Goal: Task Accomplishment & Management: Complete application form

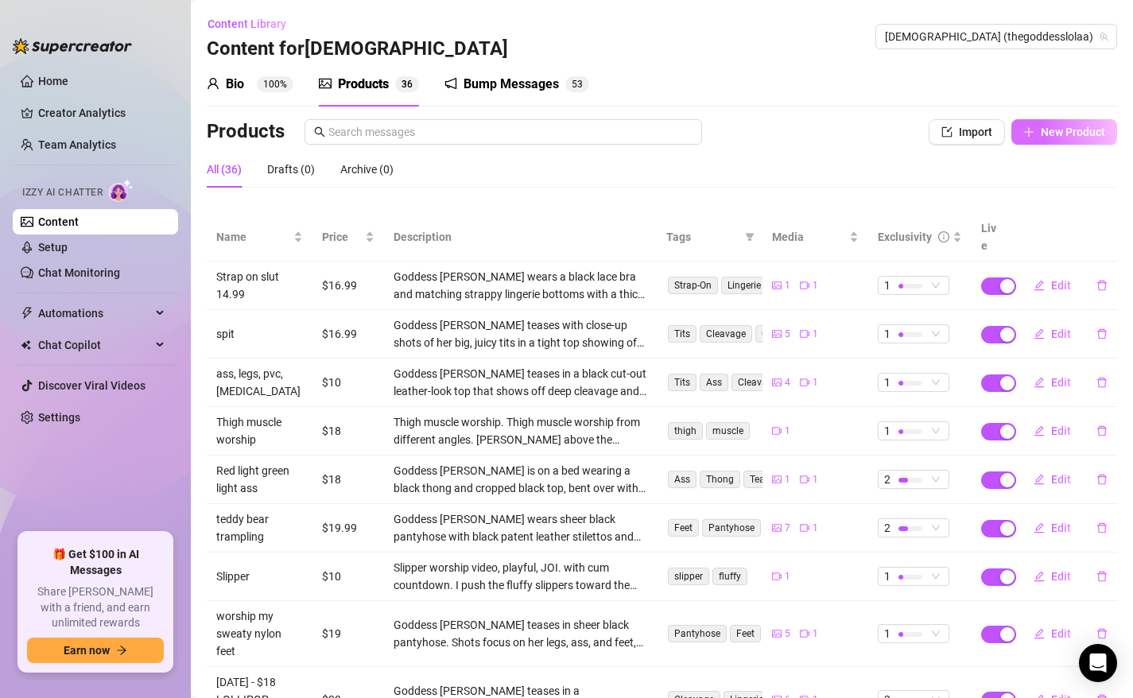
click at [1082, 126] on span "New Product" at bounding box center [1073, 132] width 64 height 13
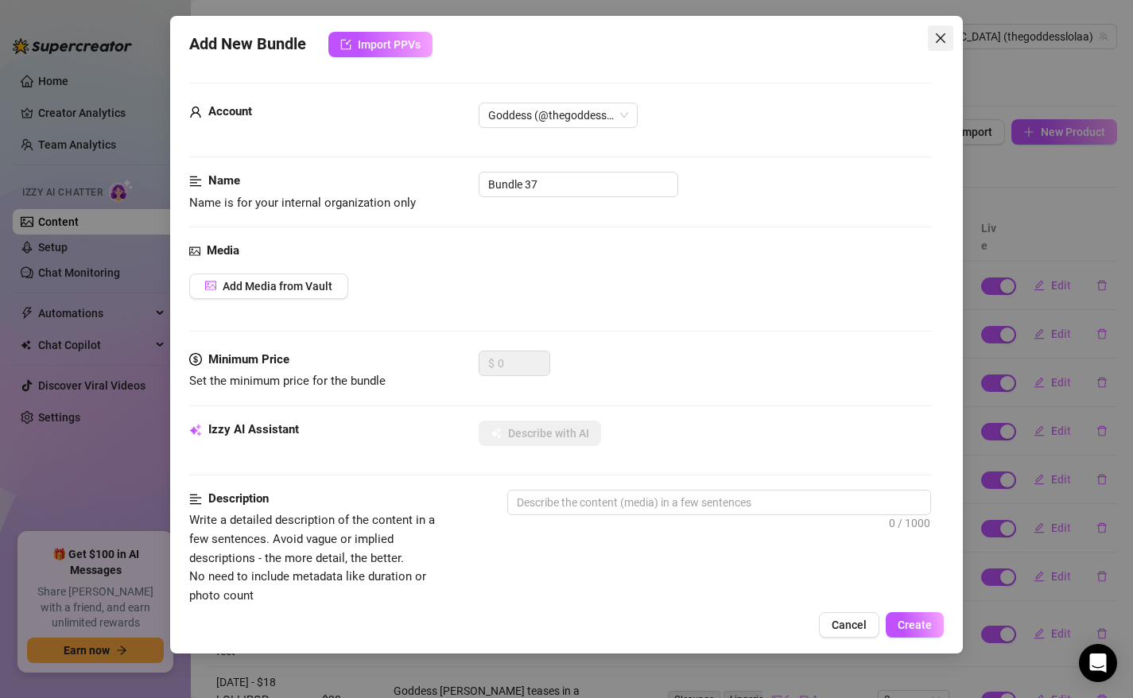
click at [932, 48] on button "Close" at bounding box center [940, 37] width 25 height 25
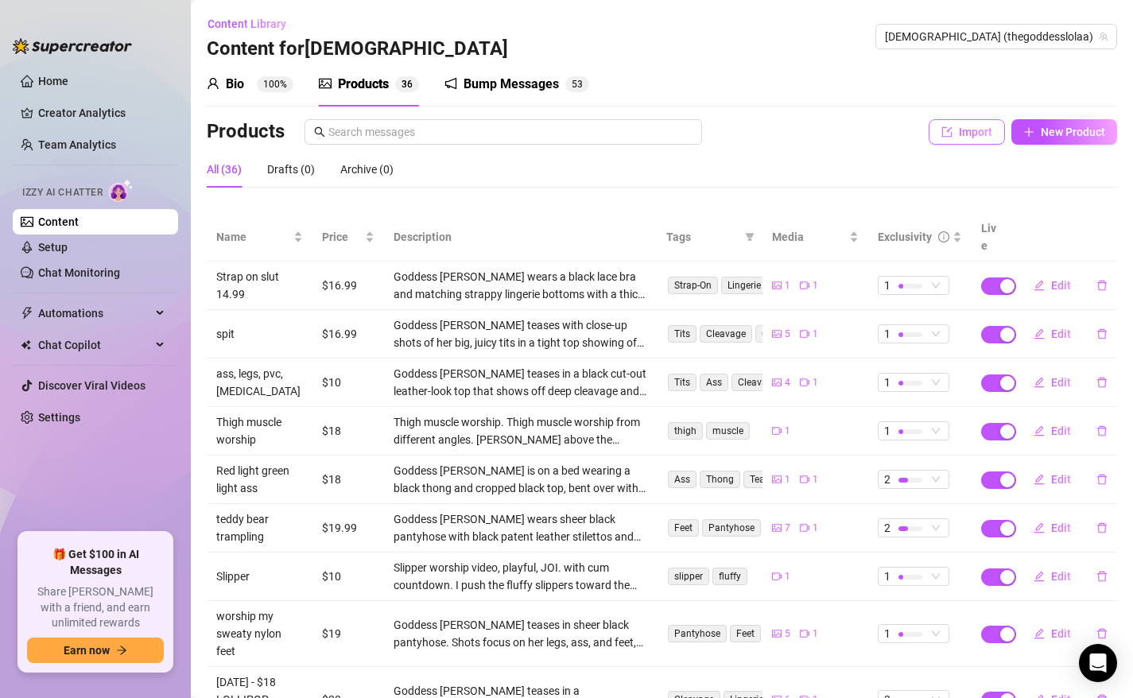
click at [968, 125] on button "Import" at bounding box center [967, 131] width 76 height 25
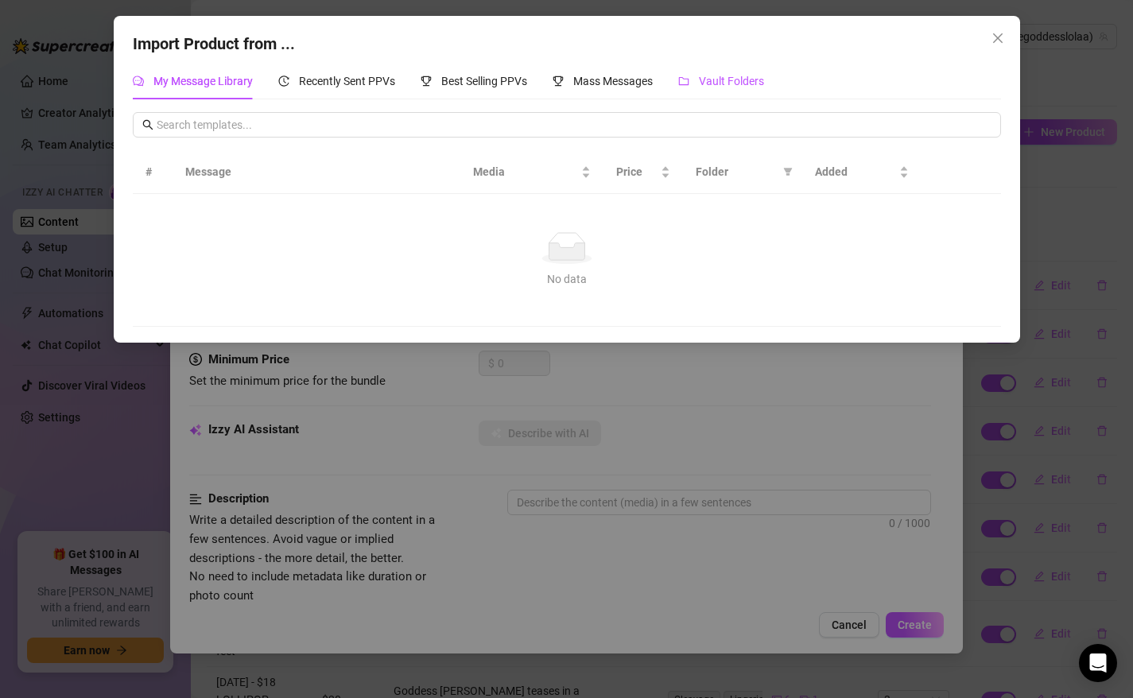
click at [730, 82] on span "Vault Folders" at bounding box center [731, 81] width 65 height 13
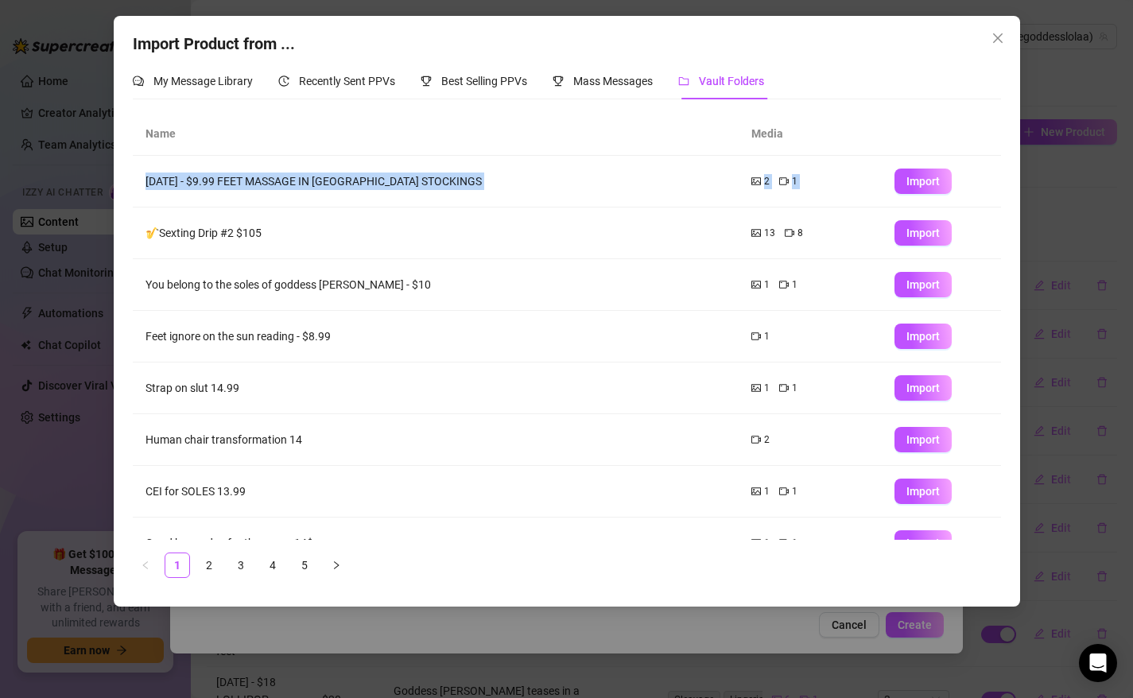
scroll to position [133, 0]
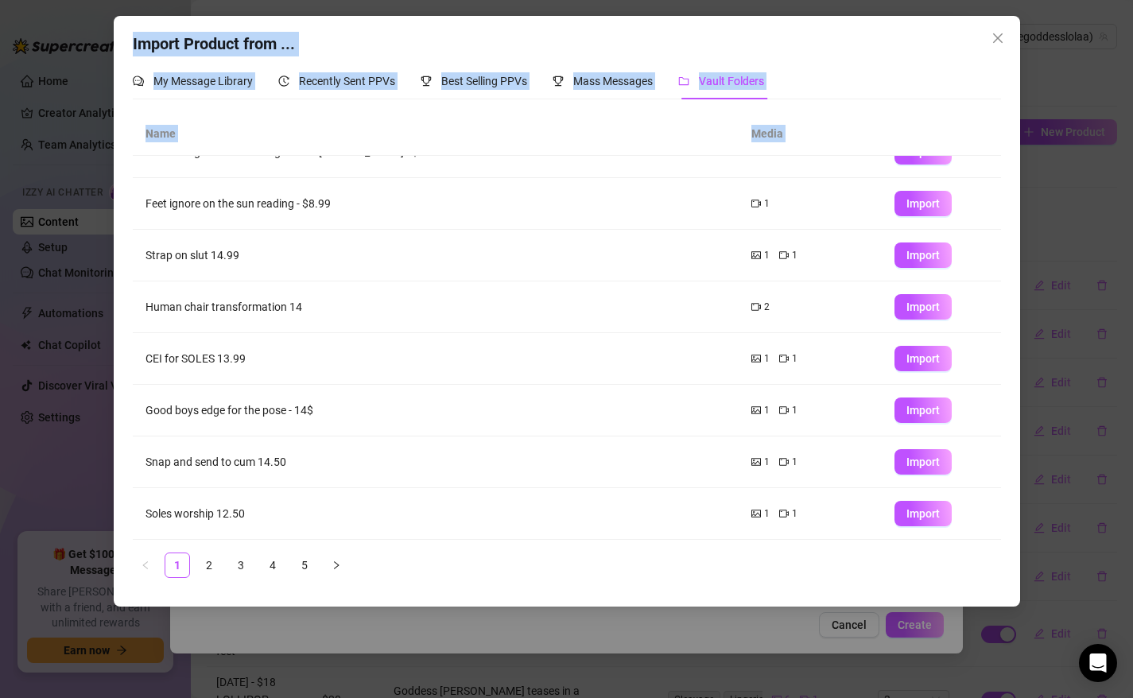
drag, startPoint x: 329, startPoint y: 215, endPoint x: 296, endPoint y: 705, distance: 490.9
click at [296, 697] on html "Home Creator Analytics Team Analytics Izzy AI Chatter Content Setup Chat Monito…" at bounding box center [566, 349] width 1133 height 698
click at [306, 557] on link "5" at bounding box center [305, 565] width 24 height 24
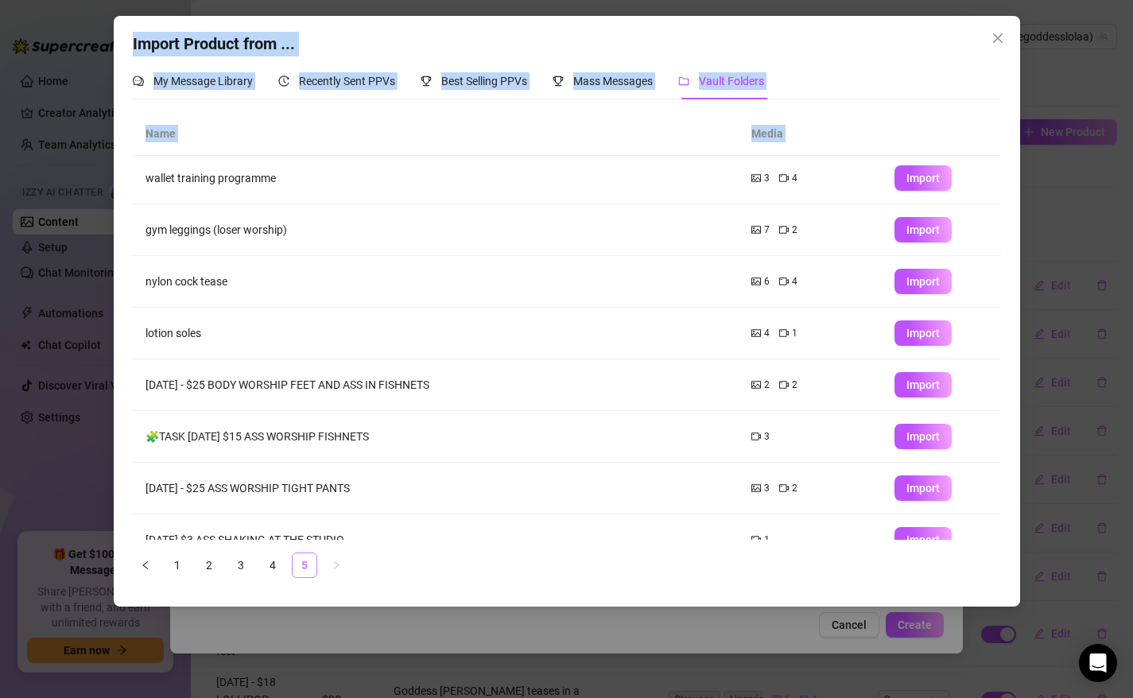
scroll to position [0, 0]
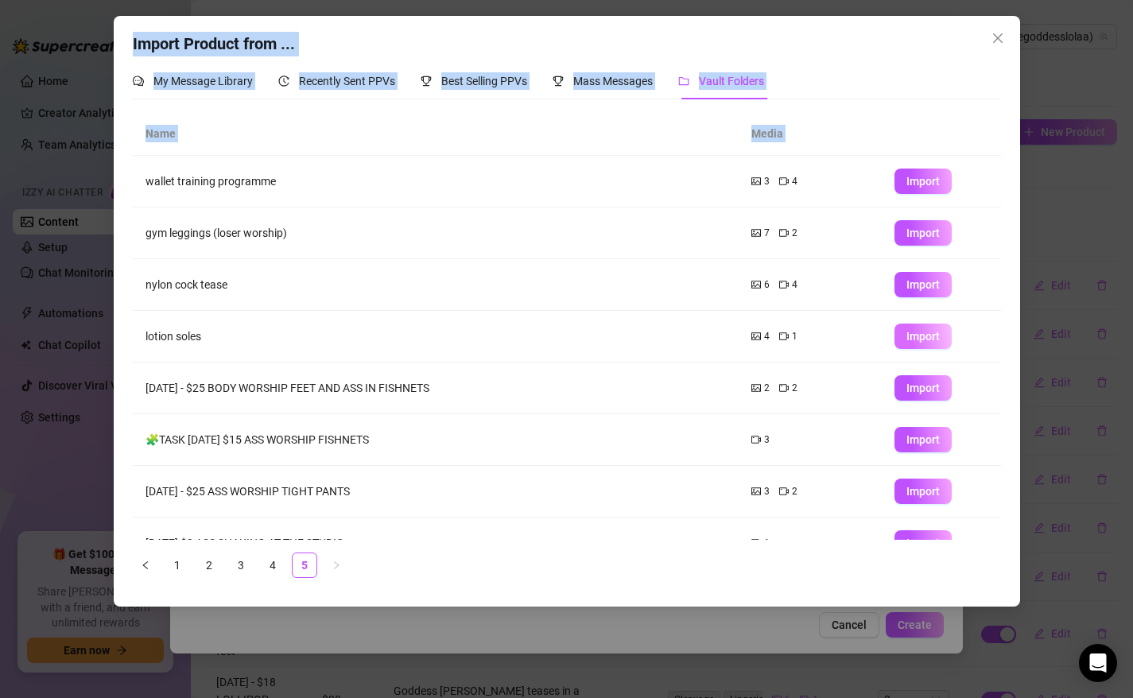
click at [934, 332] on span "Import" at bounding box center [922, 336] width 33 height 13
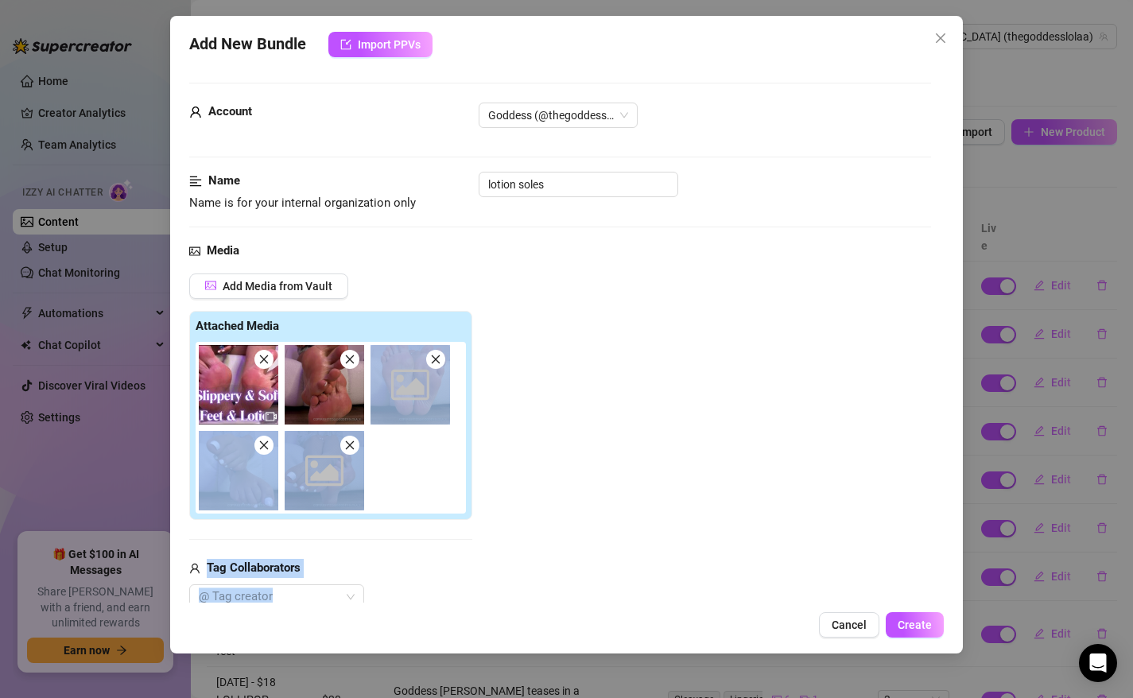
scroll to position [903, 0]
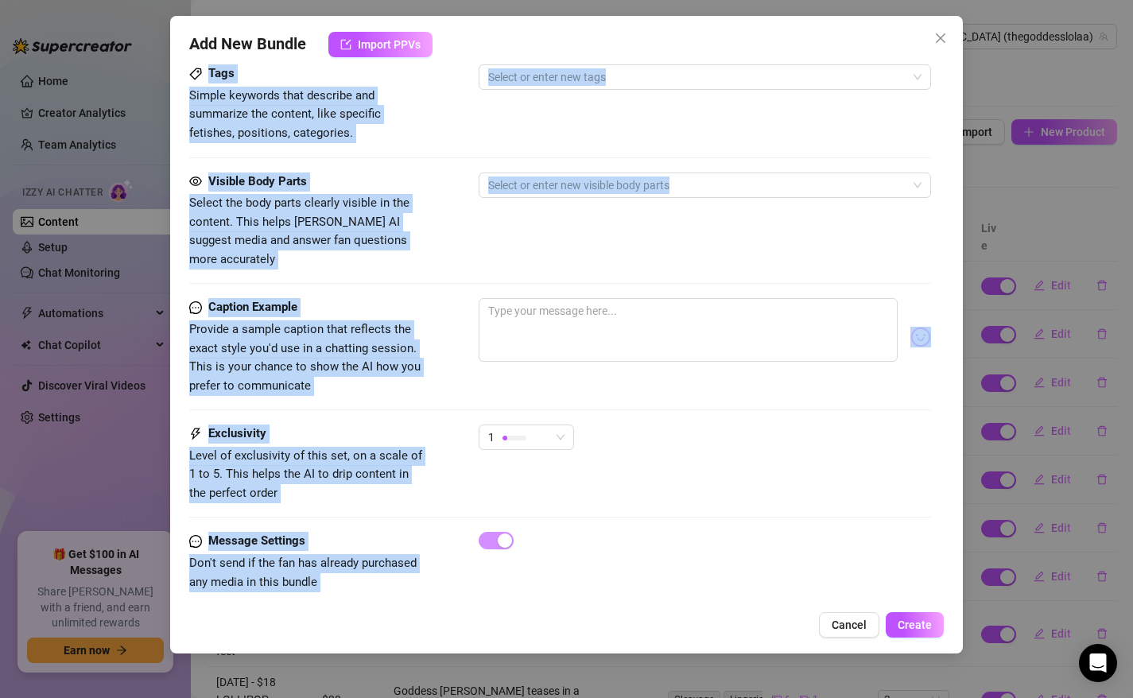
drag, startPoint x: 624, startPoint y: 384, endPoint x: 505, endPoint y: 642, distance: 284.6
click at [506, 643] on div "Add New Bundle Import PPVs Account Goddess (@thegoddesslolaa) Name Name is for …" at bounding box center [566, 335] width 793 height 638
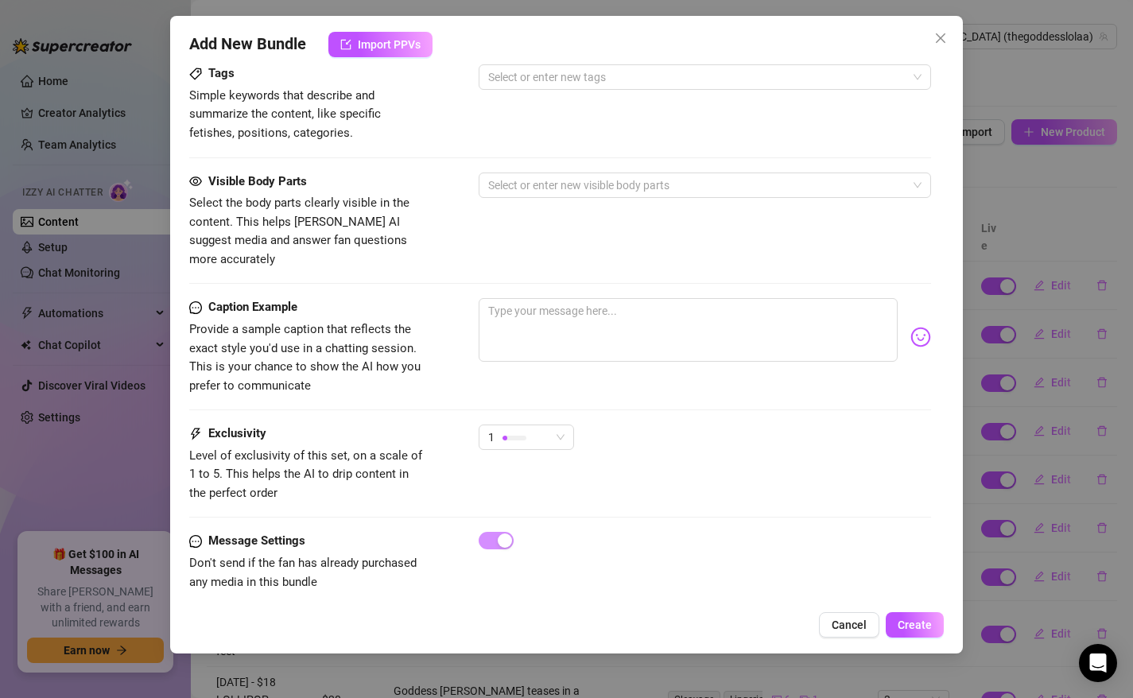
click at [645, 147] on div "Tags Simple keywords that describe and summarize the content, like specific fet…" at bounding box center [560, 117] width 743 height 107
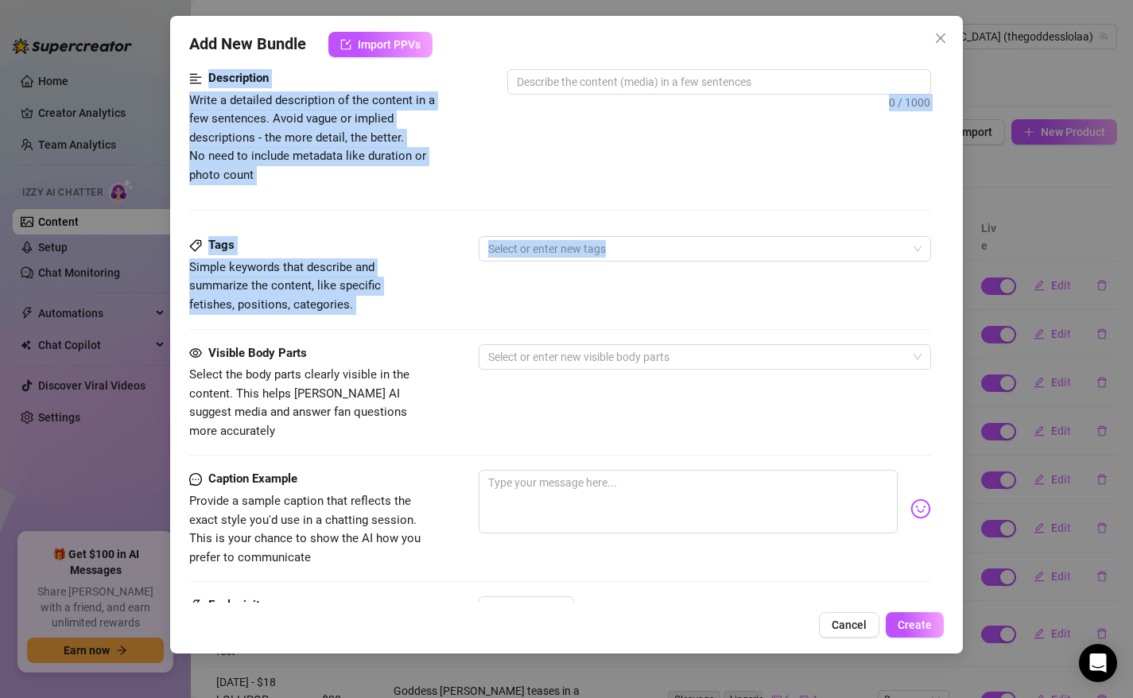
scroll to position [603, 0]
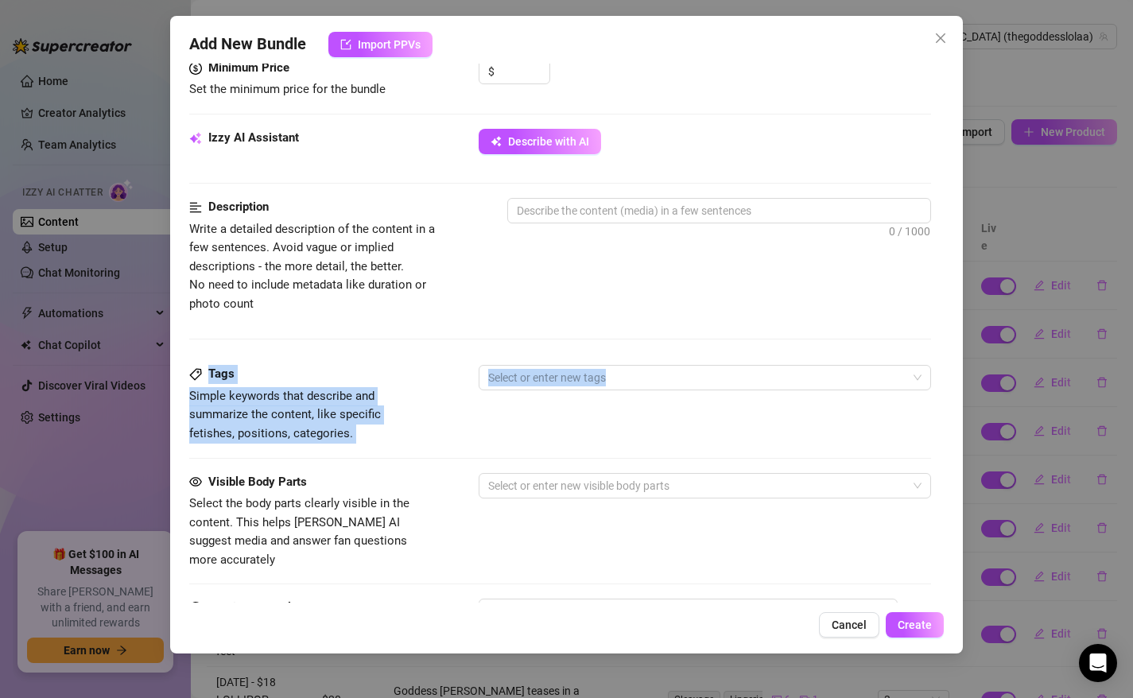
drag, startPoint x: 656, startPoint y: 135, endPoint x: 608, endPoint y: 226, distance: 102.4
click at [611, 230] on form "Account Goddess (@thegoddesslolaa) Name Name is for your internal organization …" at bounding box center [560, 200] width 743 height 1441
click at [562, 147] on span "Describe with AI" at bounding box center [548, 141] width 81 height 13
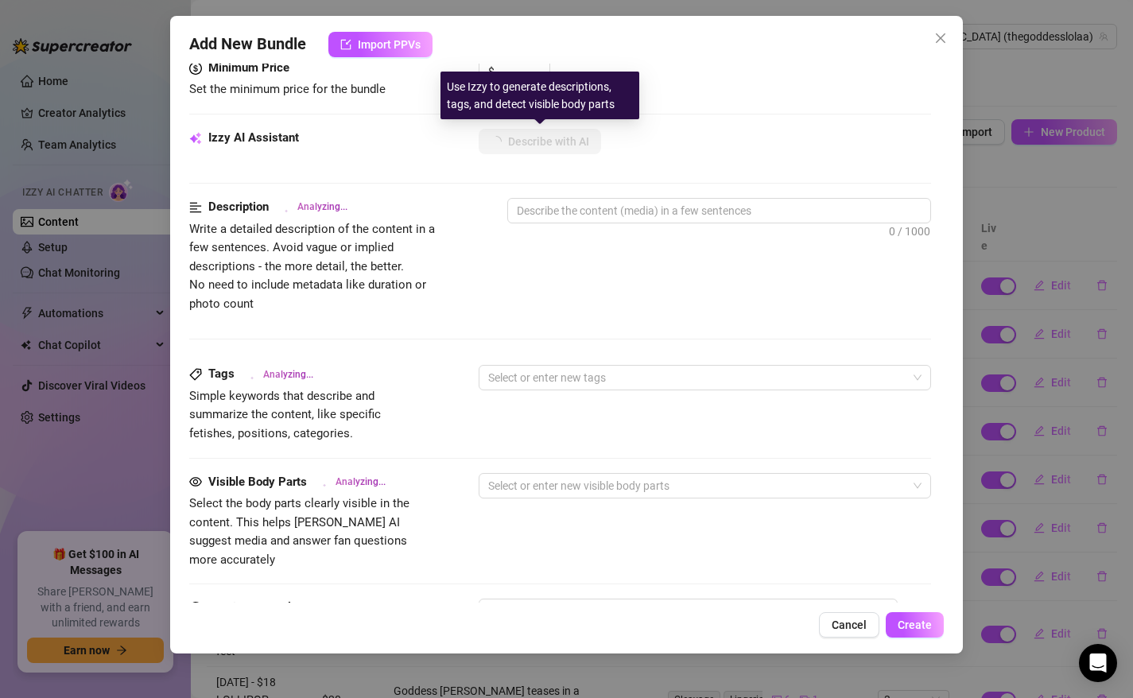
click at [638, 101] on div "Use Izzy to generate descriptions, tags, and detect visible body parts" at bounding box center [539, 96] width 199 height 48
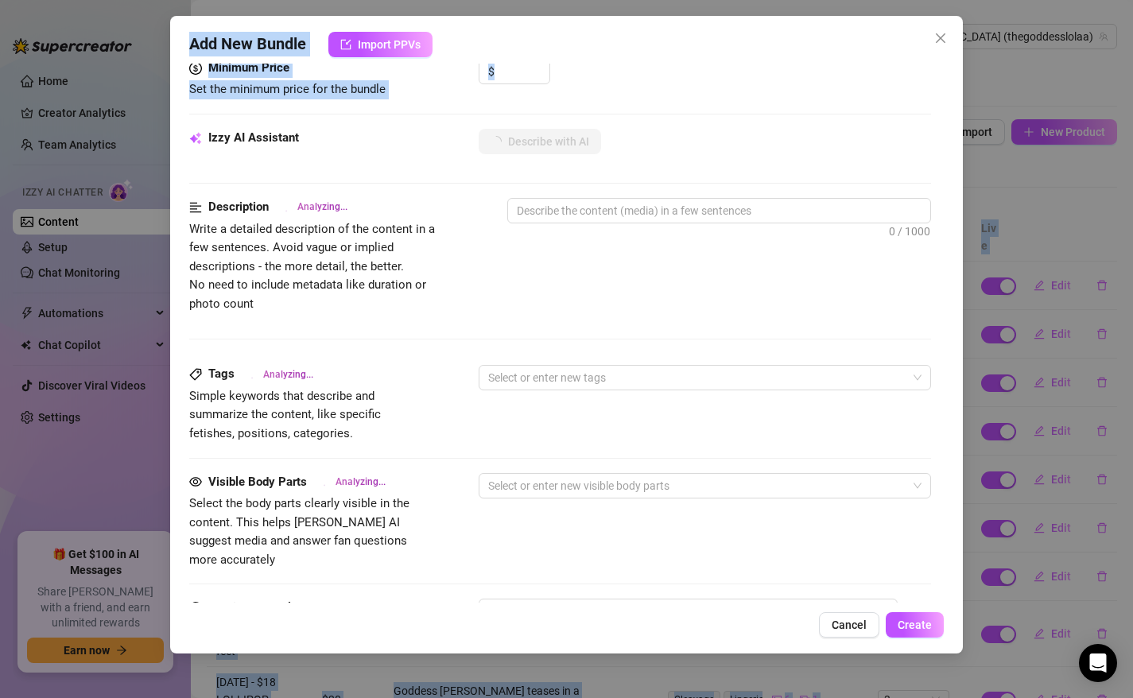
drag, startPoint x: 640, startPoint y: 97, endPoint x: 619, endPoint y: -9, distance: 107.9
click at [619, 0] on html "Home Creator Analytics Team Analytics Izzy AI Chatter Content Setup Chat Monito…" at bounding box center [566, 349] width 1133 height 698
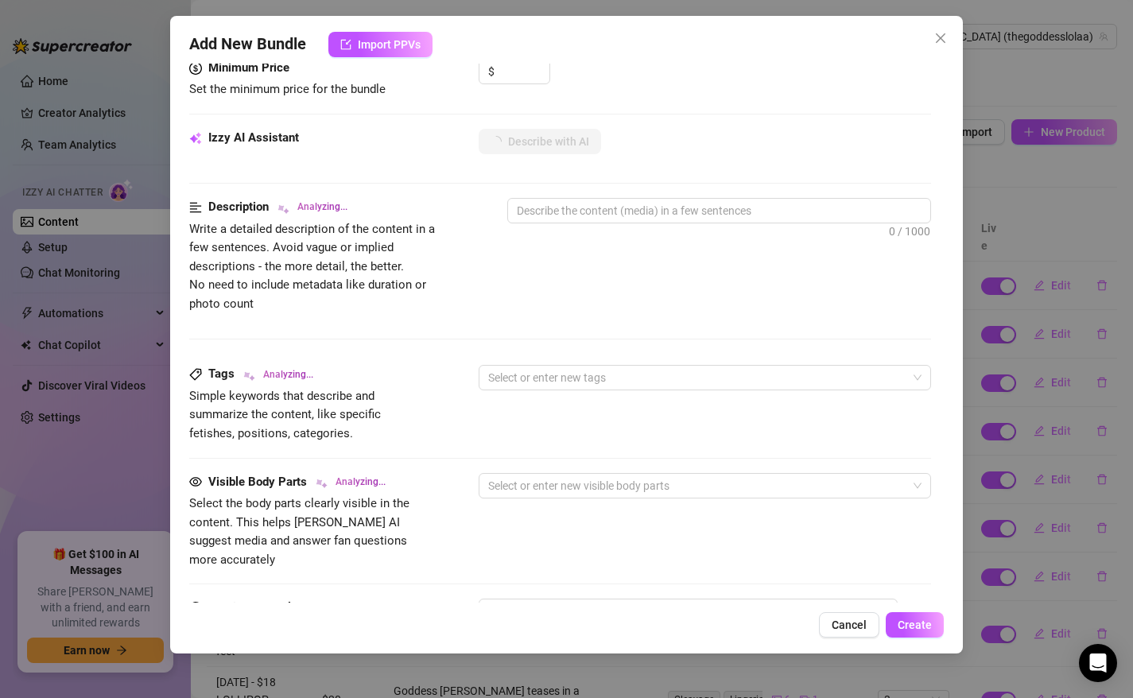
click at [615, 100] on div "Minimum Price Set the minimum price for the bundle $" at bounding box center [560, 94] width 743 height 70
type textarea "Close-up"
type textarea "Close-up shots"
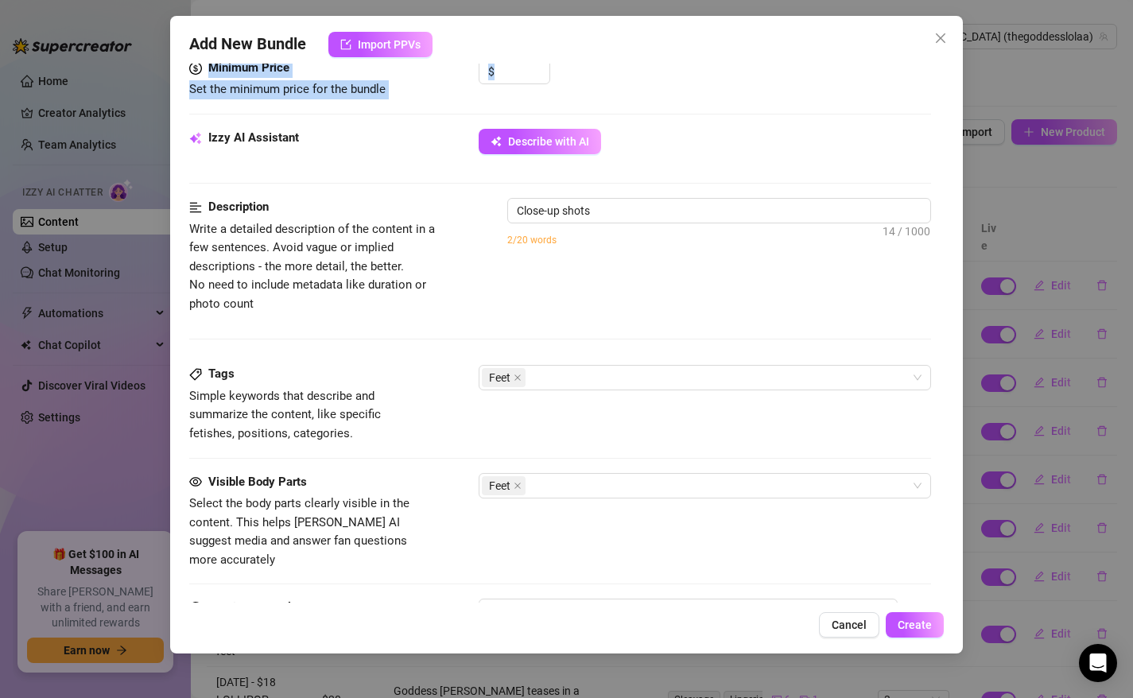
type textarea "Close-up shots of"
type textarea "Close-up shots of Goddess"
type textarea "Close-up shots of Goddess [PERSON_NAME]’s"
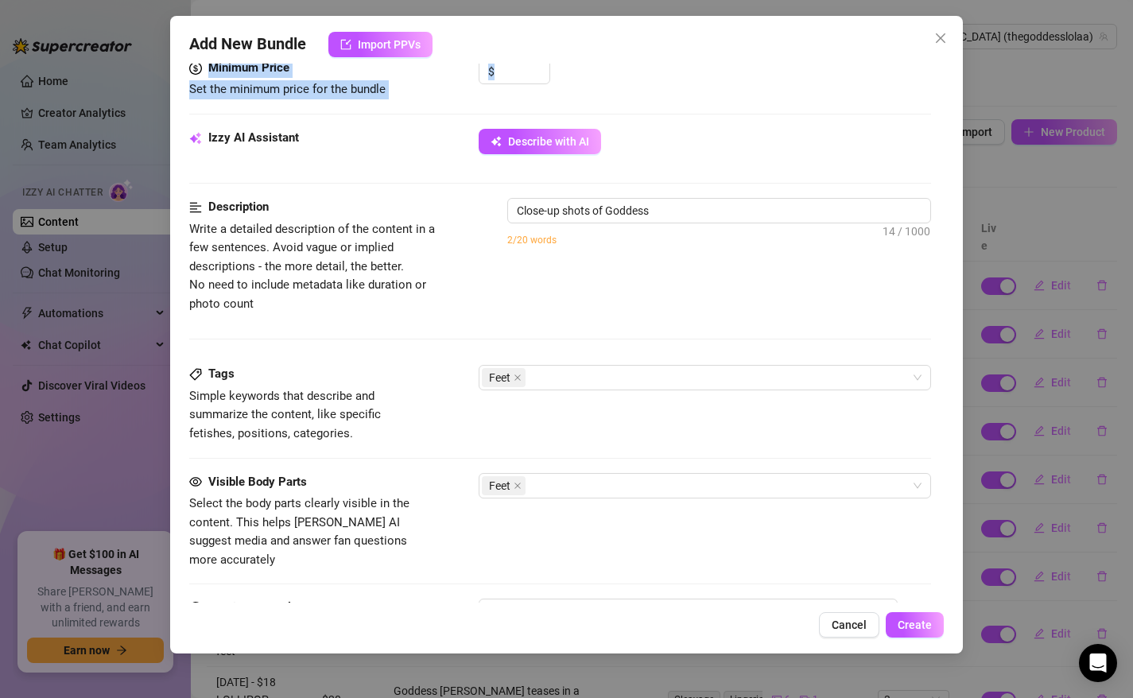
type textarea "Close-up shots of Goddess [PERSON_NAME]’s"
type textarea "Close-up shots of Goddess [PERSON_NAME]’s bare"
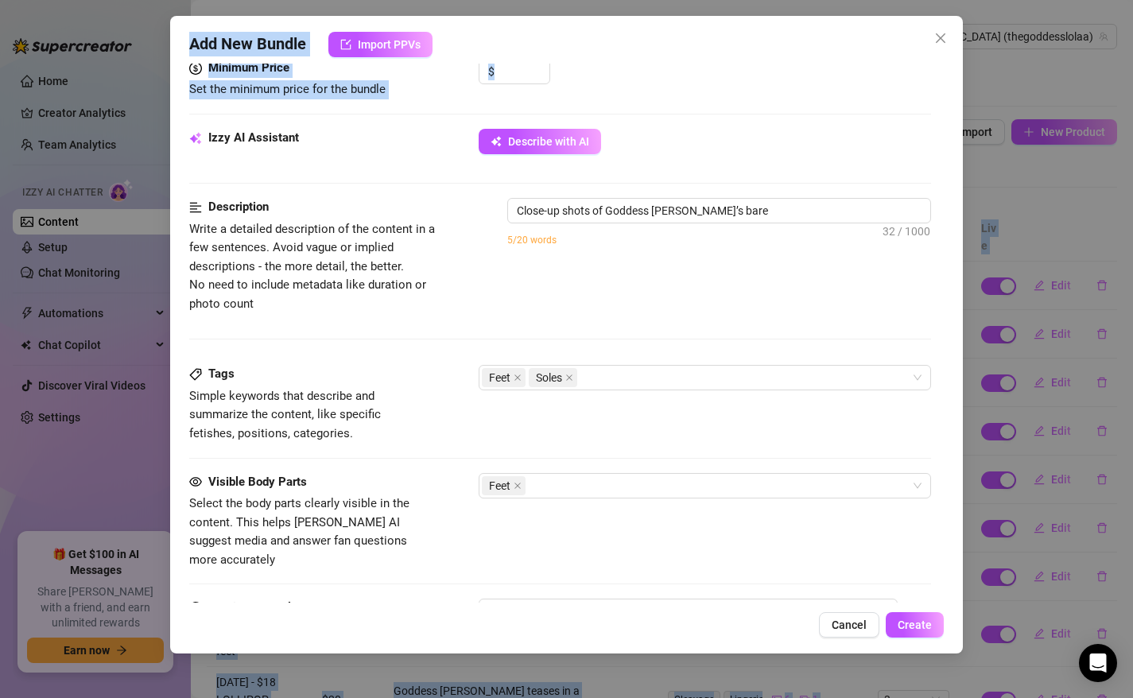
type textarea "Close-up shots of Goddess [PERSON_NAME]’s bare feet"
type textarea "Close-up shots of Goddess [PERSON_NAME]’s bare feet with"
type textarea "Close-up shots of Goddess [PERSON_NAME]’s bare feet with white-painted"
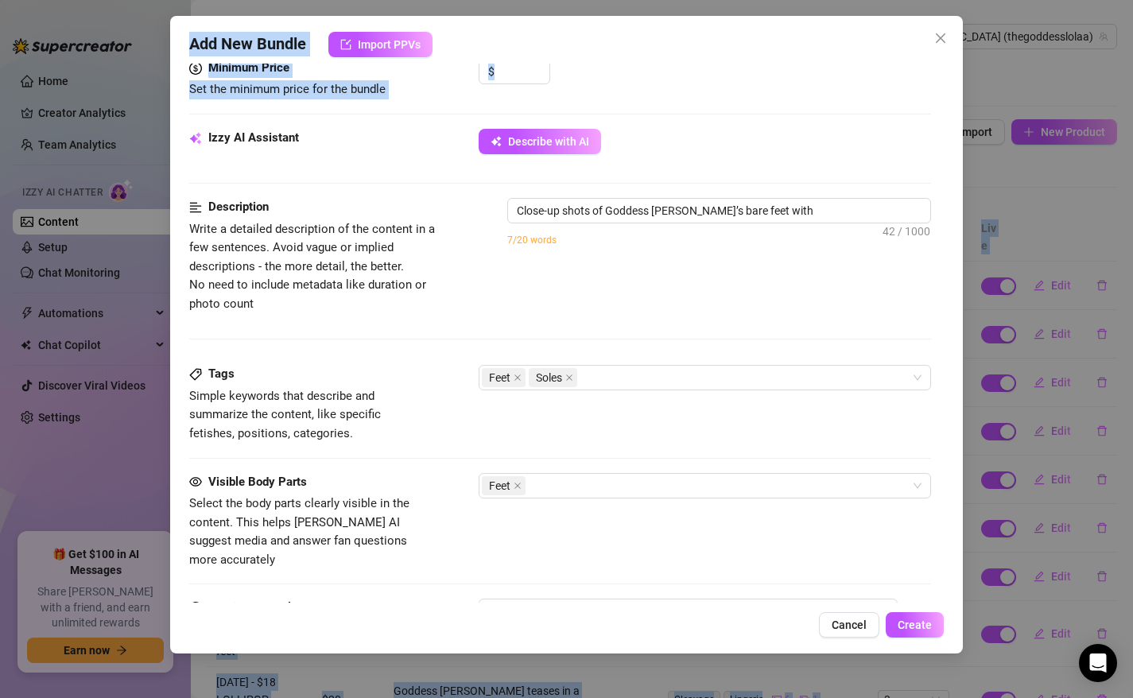
type textarea "Close-up shots of Goddess [PERSON_NAME]’s bare feet with white-painted"
type textarea "Close-up shots of Goddess [PERSON_NAME]’s bare feet with white-painted toenails,"
type textarea "Close-up shots of Goddess [PERSON_NAME]’s bare feet with white-painted toenails…"
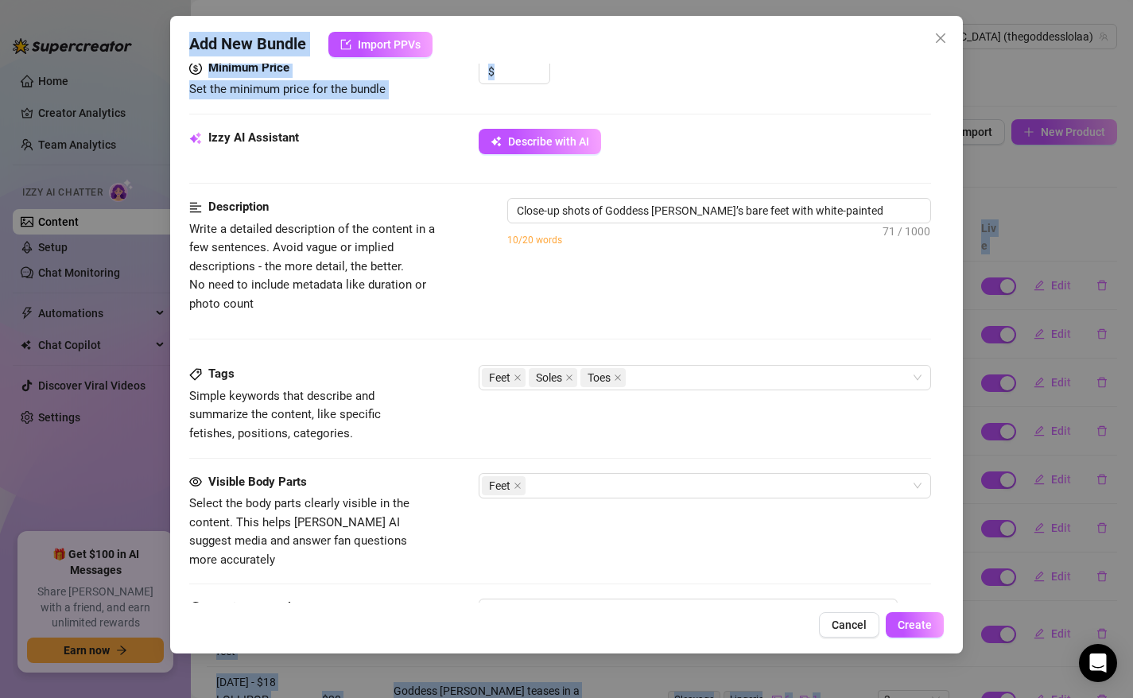
drag, startPoint x: 615, startPoint y: 96, endPoint x: 610, endPoint y: -13, distance: 109.0
click at [610, 0] on html "Home Creator Analytics Team Analytics Izzy AI Chatter Content Setup Chat Monito…" at bounding box center [566, 349] width 1133 height 698
type textarea "Close-up shots of Goddess [PERSON_NAME]’s bare feet with white-painted toenails…"
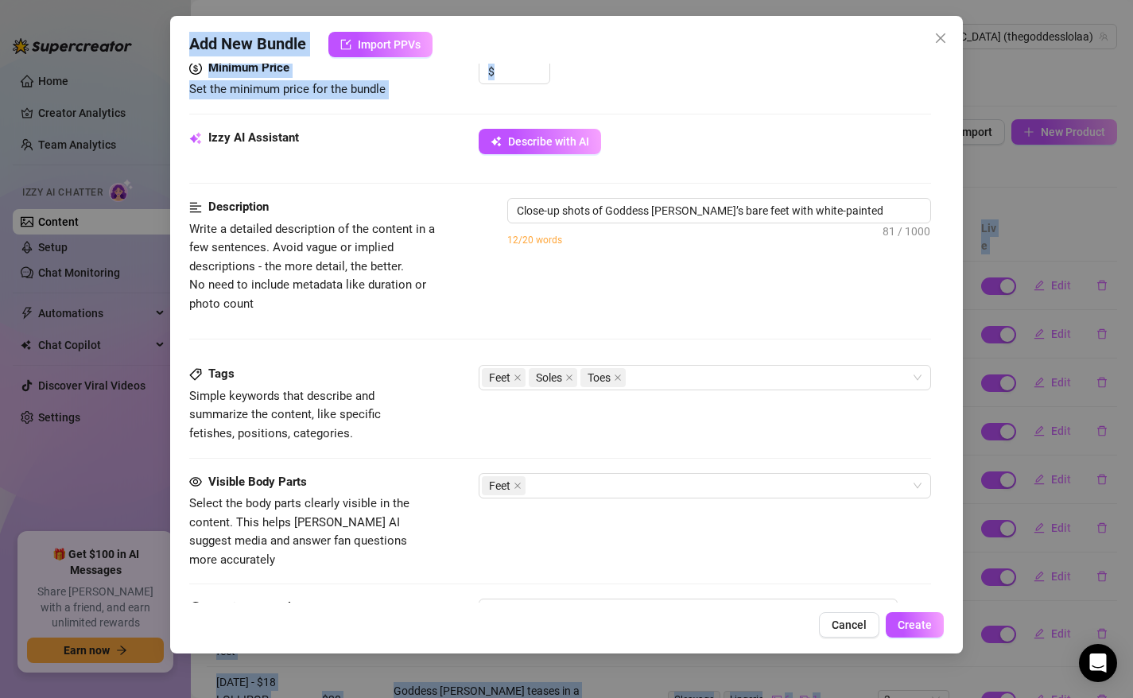
type textarea "Close-up shots of Goddess [PERSON_NAME]’s bare feet with white-painted toenails…"
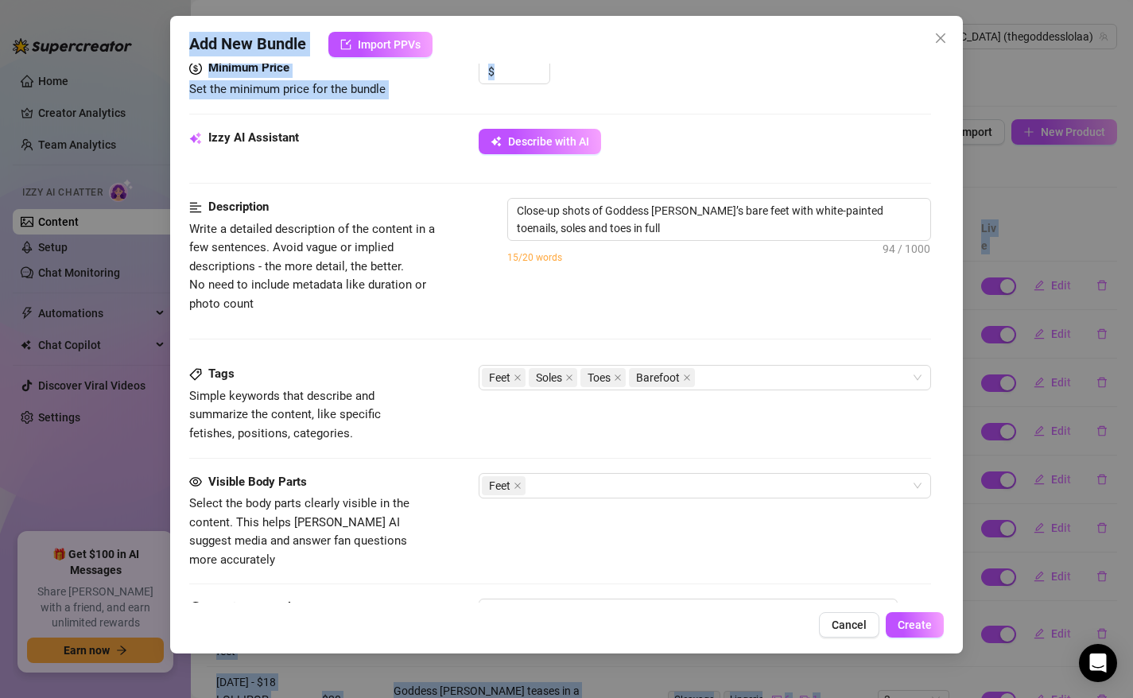
type textarea "Close-up shots of Goddess [PERSON_NAME]’s bare feet with white-painted toenails…"
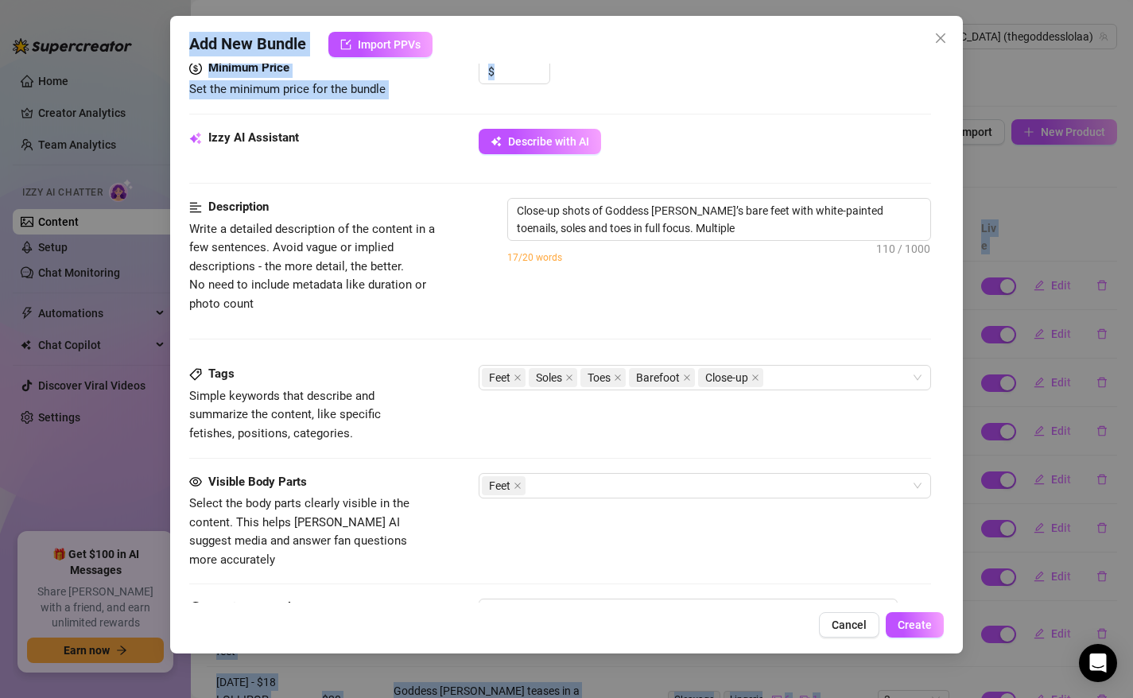
type textarea "Close-up shots of Goddess [PERSON_NAME]’s bare feet with white-painted toenails…"
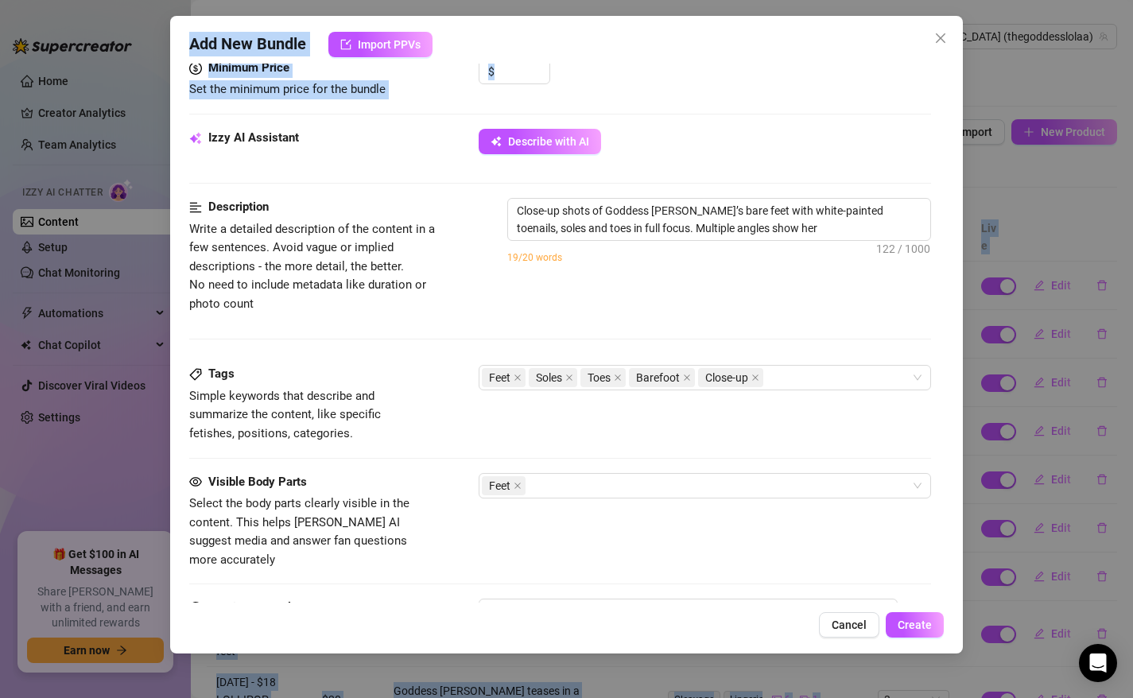
type textarea "Close-up shots of Goddess [PERSON_NAME]’s bare feet with white-painted toenails…"
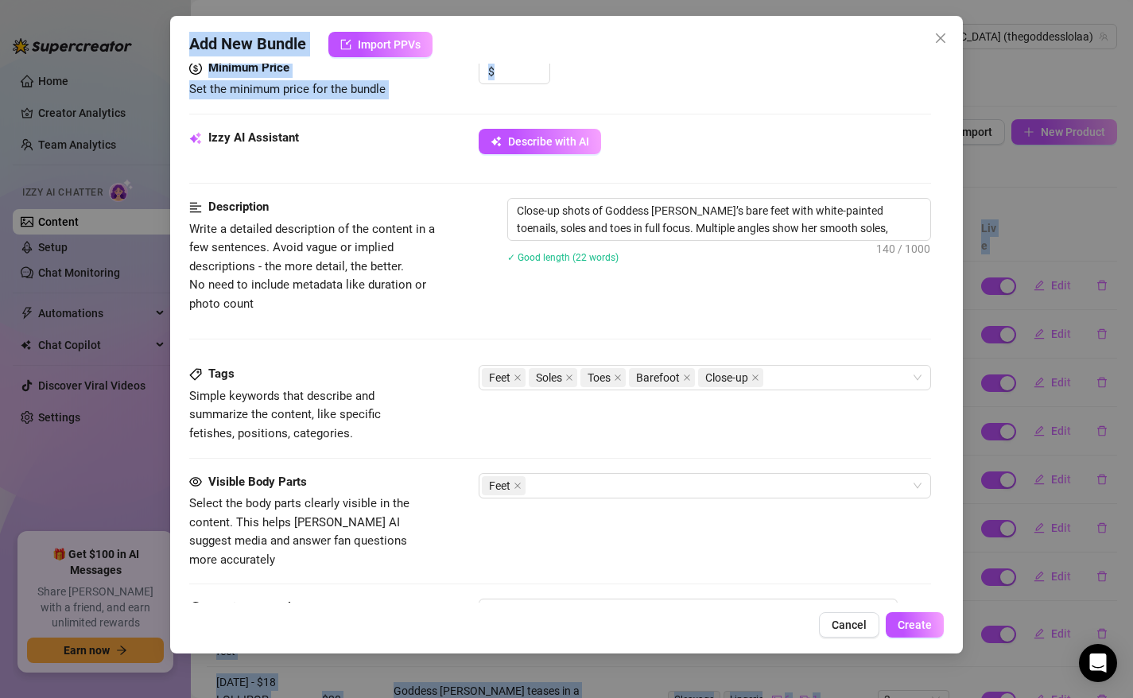
type textarea "Close-up shots of Goddess [PERSON_NAME]’s bare feet with white-painted toenails…"
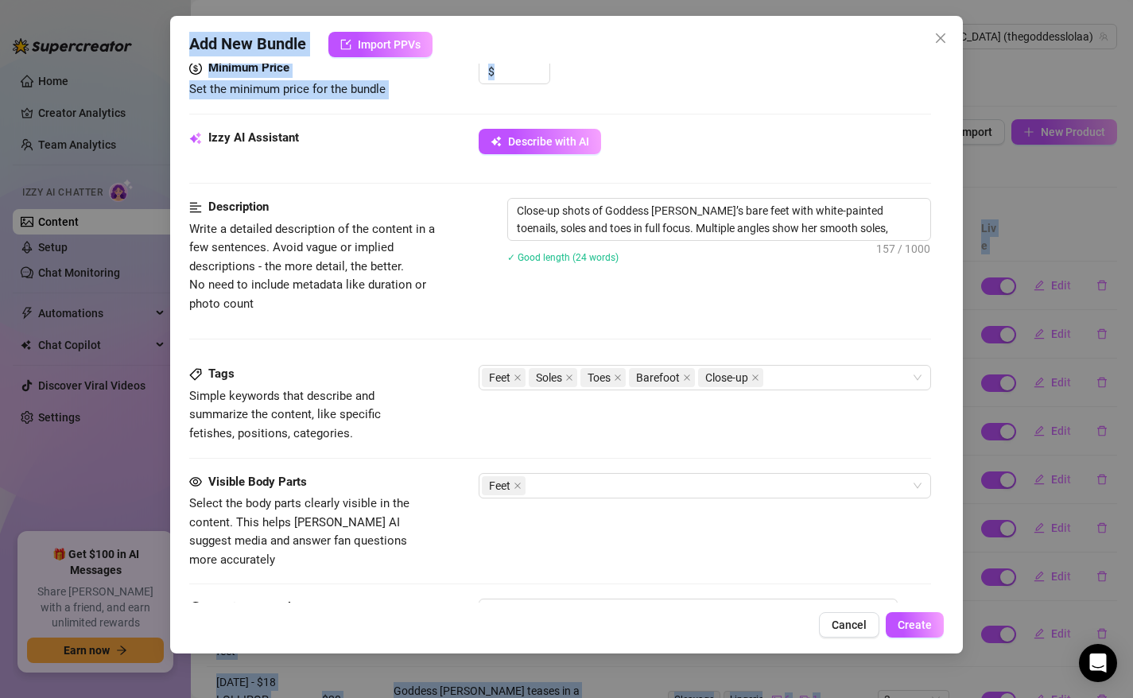
type textarea "Close-up shots of Goddess [PERSON_NAME]’s bare feet with white-painted toenails…"
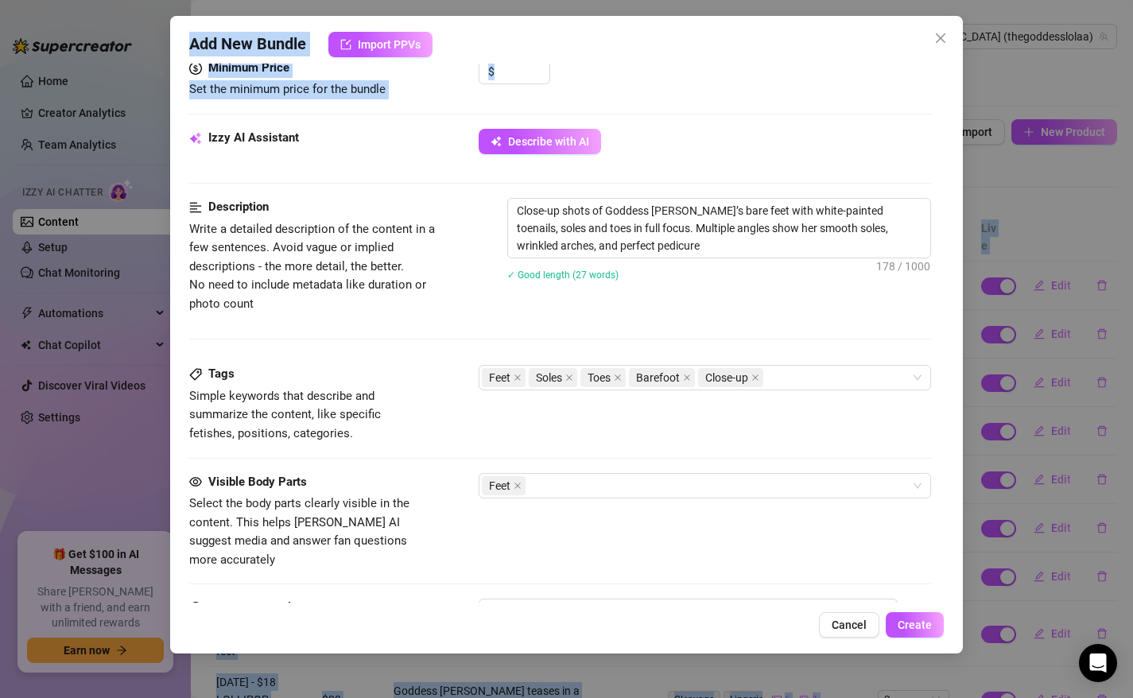
type textarea "Close-up shots of Goddess [PERSON_NAME]’s bare feet with white-painted toenails…"
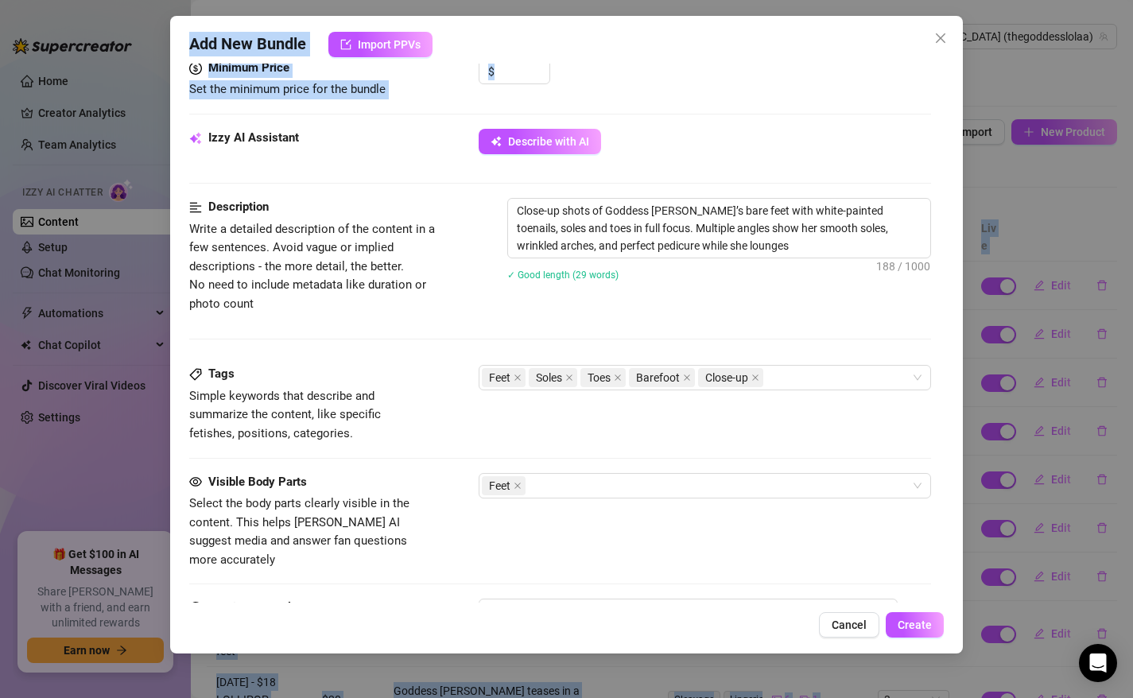
type textarea "Close-up shots of Goddess [PERSON_NAME]’s bare feet with white-painted toenails…"
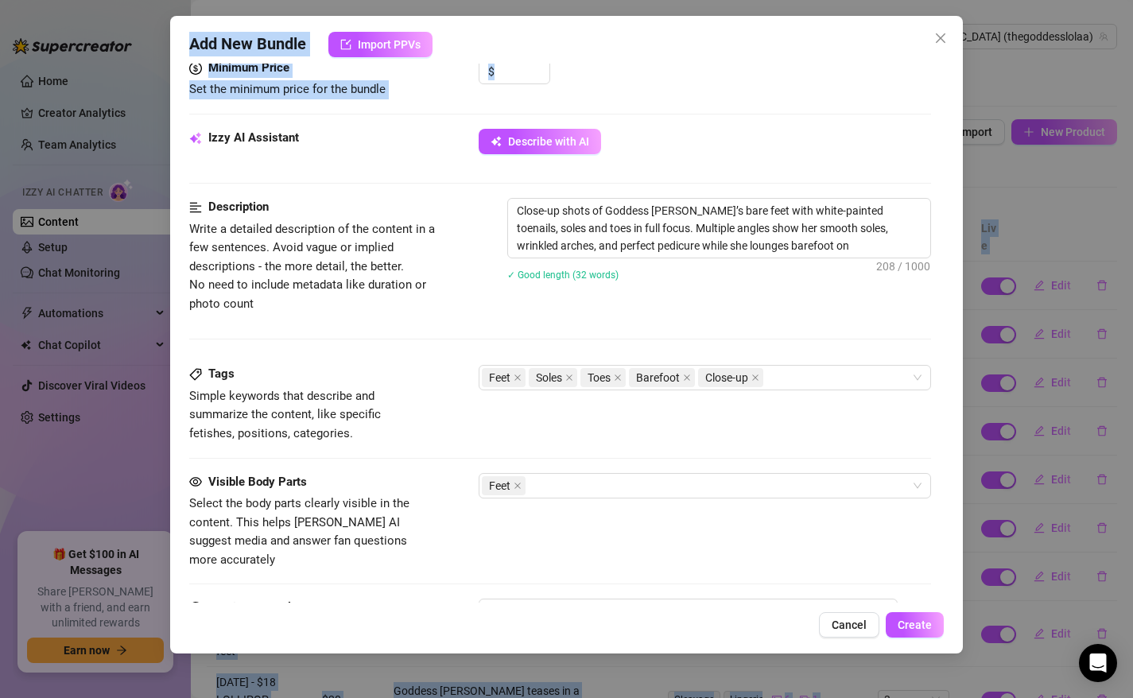
type textarea "Close-up shots of Goddess [PERSON_NAME]’s bare feet with white-painted toenails…"
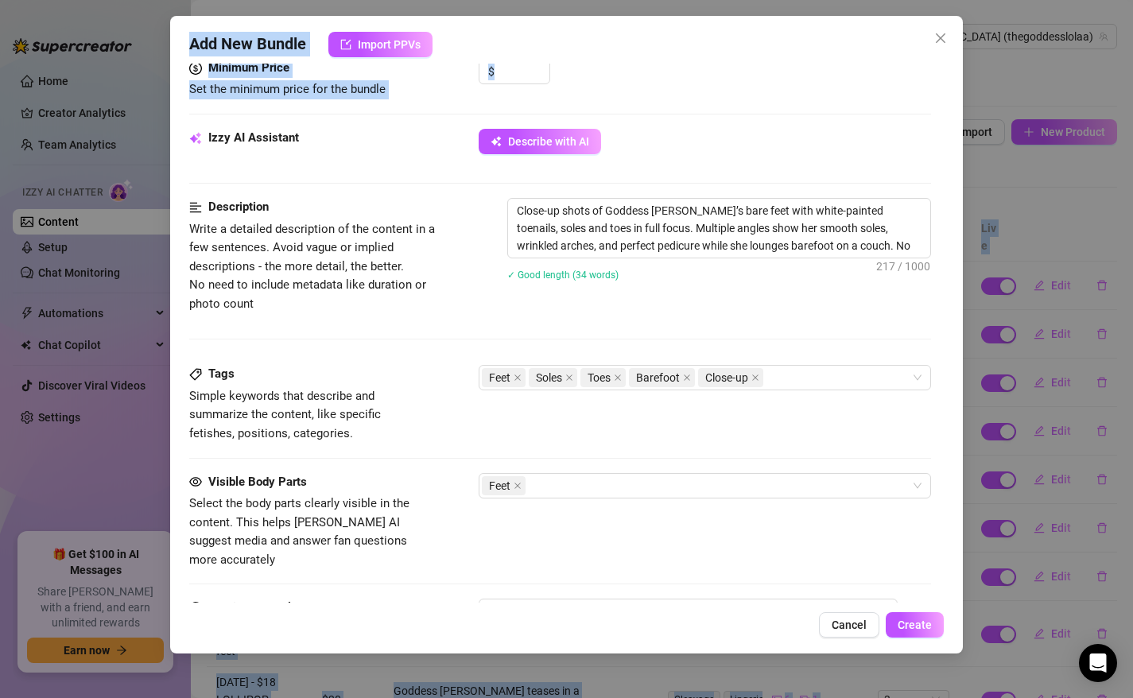
type textarea "Close-up shots of Goddess [PERSON_NAME]’s bare feet with white-painted toenails…"
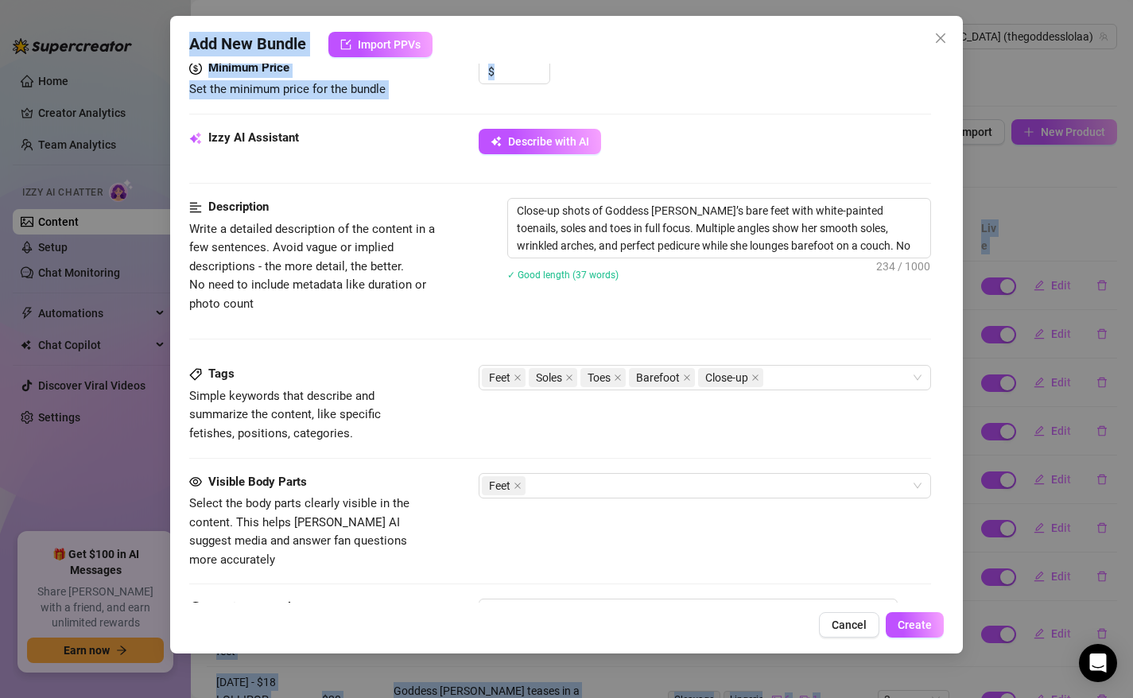
type textarea "Close-up shots of Goddess [PERSON_NAME]’s bare feet with white-painted toenails…"
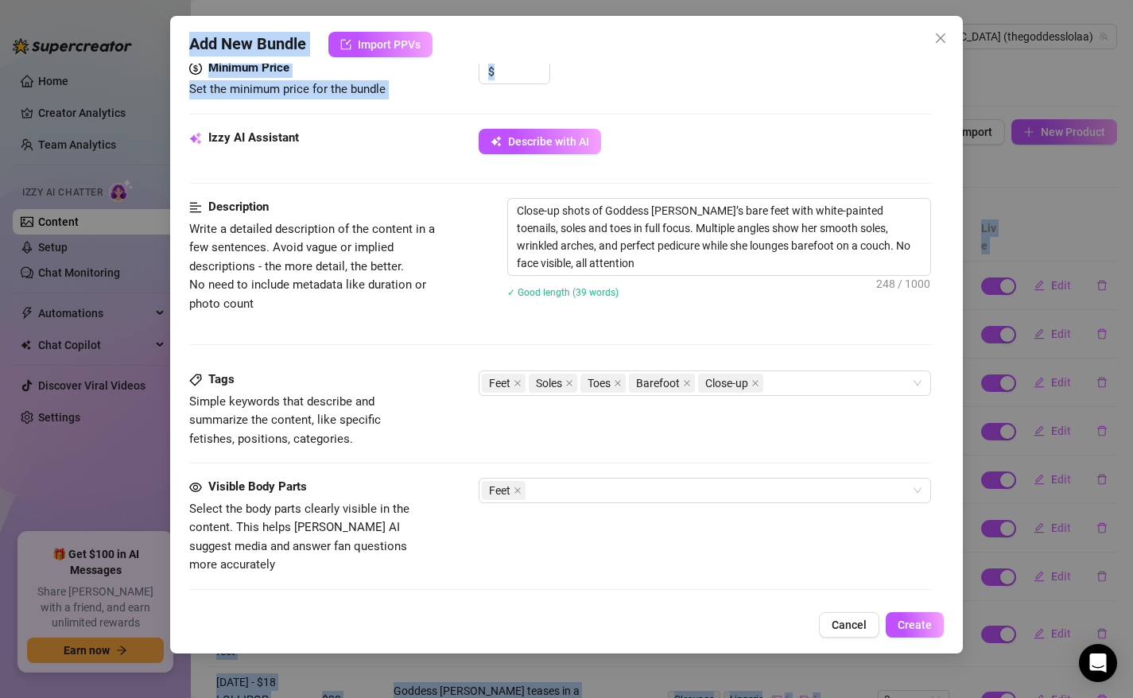
type textarea "Close-up shots of Goddess [PERSON_NAME]’s bare feet with white-painted toenails…"
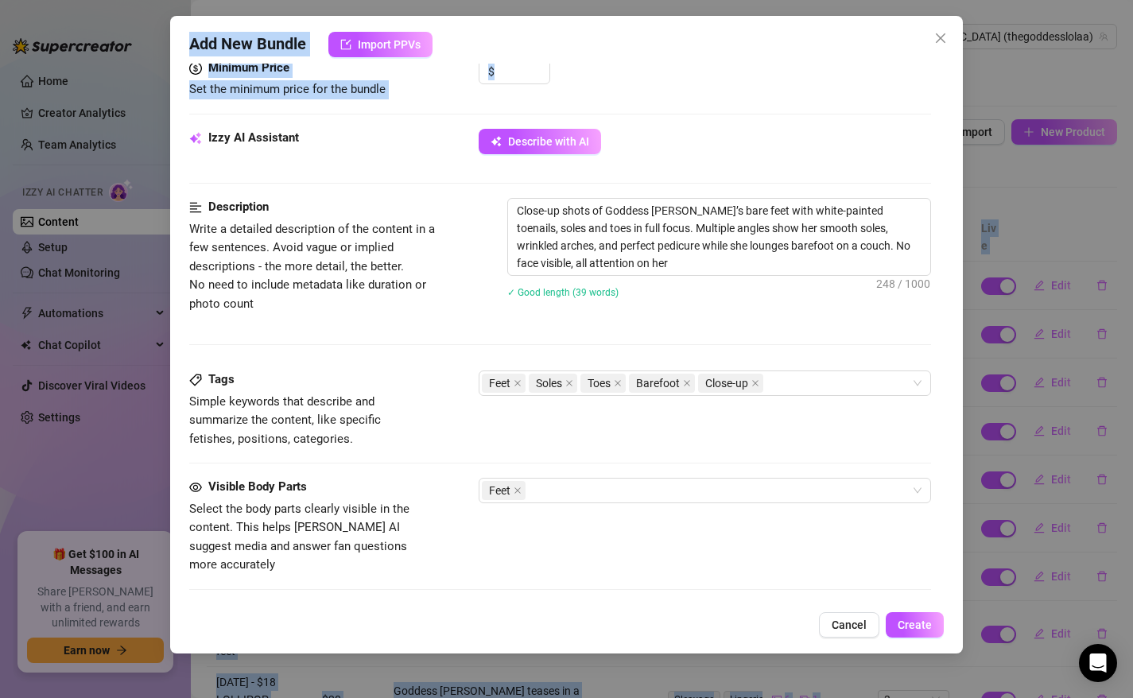
type textarea "Close-up shots of Goddess [PERSON_NAME]’s bare feet with white-painted toenails…"
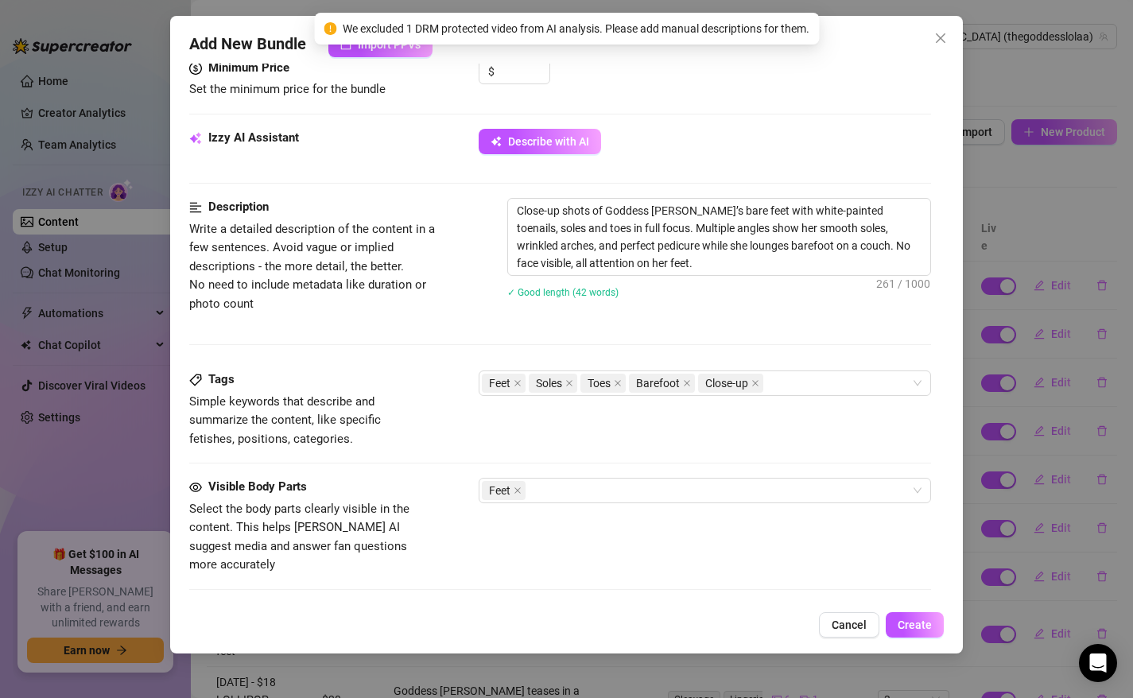
click at [651, 75] on div "$" at bounding box center [705, 79] width 453 height 40
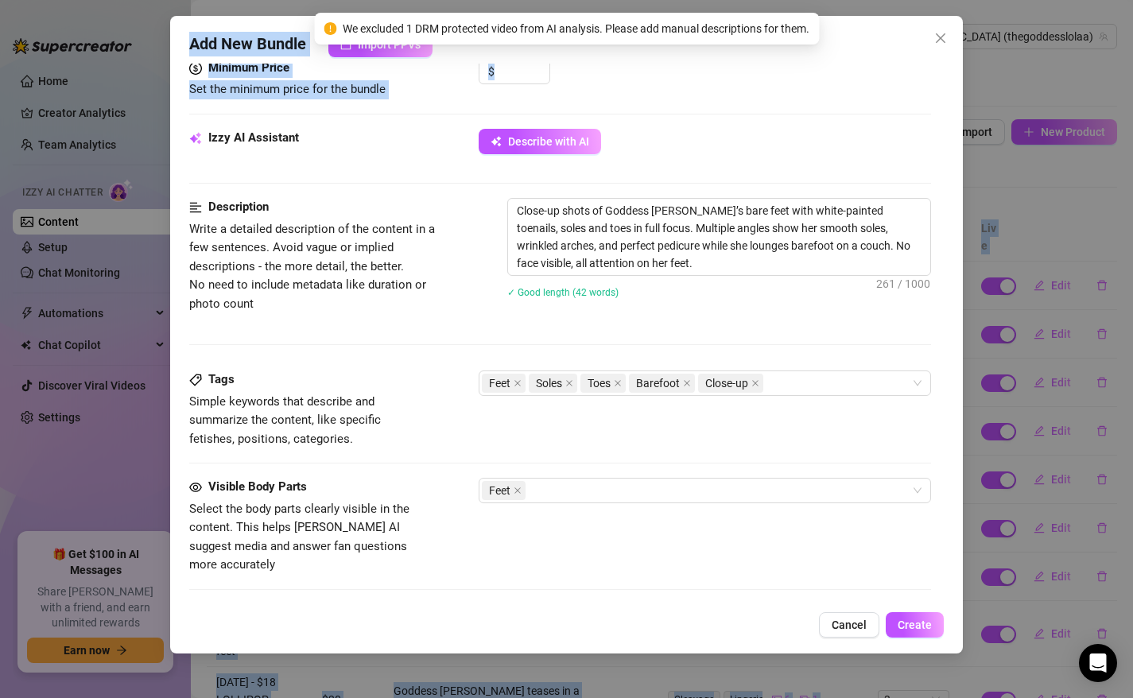
drag, startPoint x: 651, startPoint y: 75, endPoint x: 620, endPoint y: -72, distance: 149.5
click at [620, 0] on html "Home Creator Analytics Team Analytics Izzy AI Chatter Content Setup Chat Monito…" at bounding box center [566, 349] width 1133 height 698
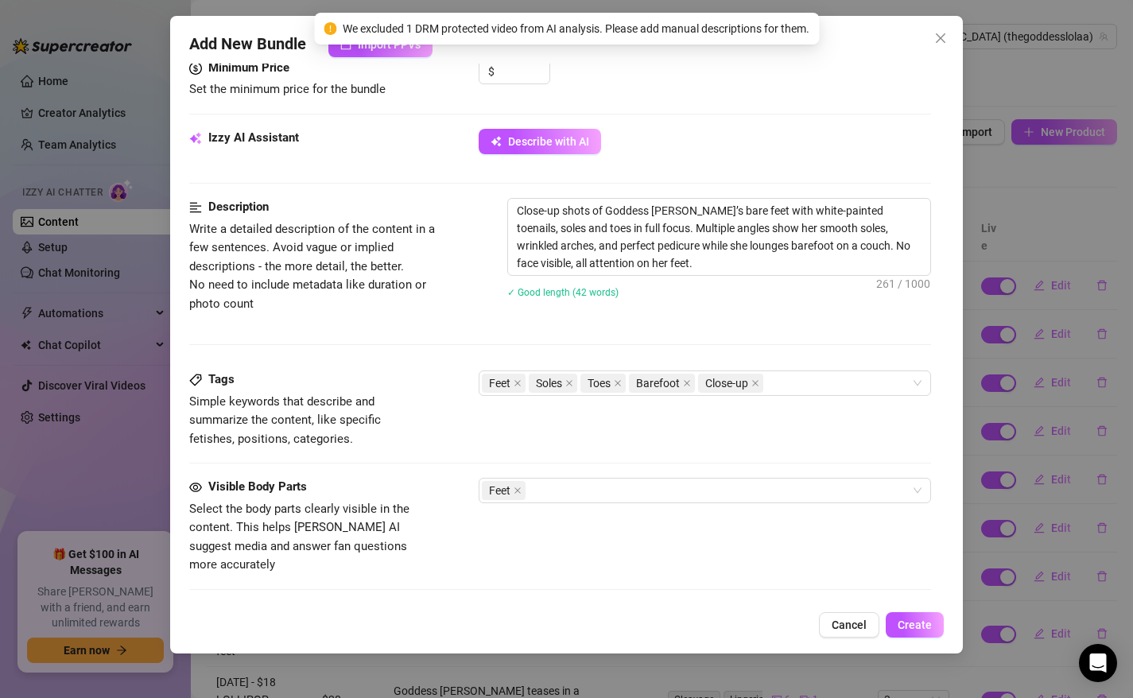
click at [630, 105] on div "Minimum Price Set the minimum price for the bundle $" at bounding box center [560, 94] width 743 height 70
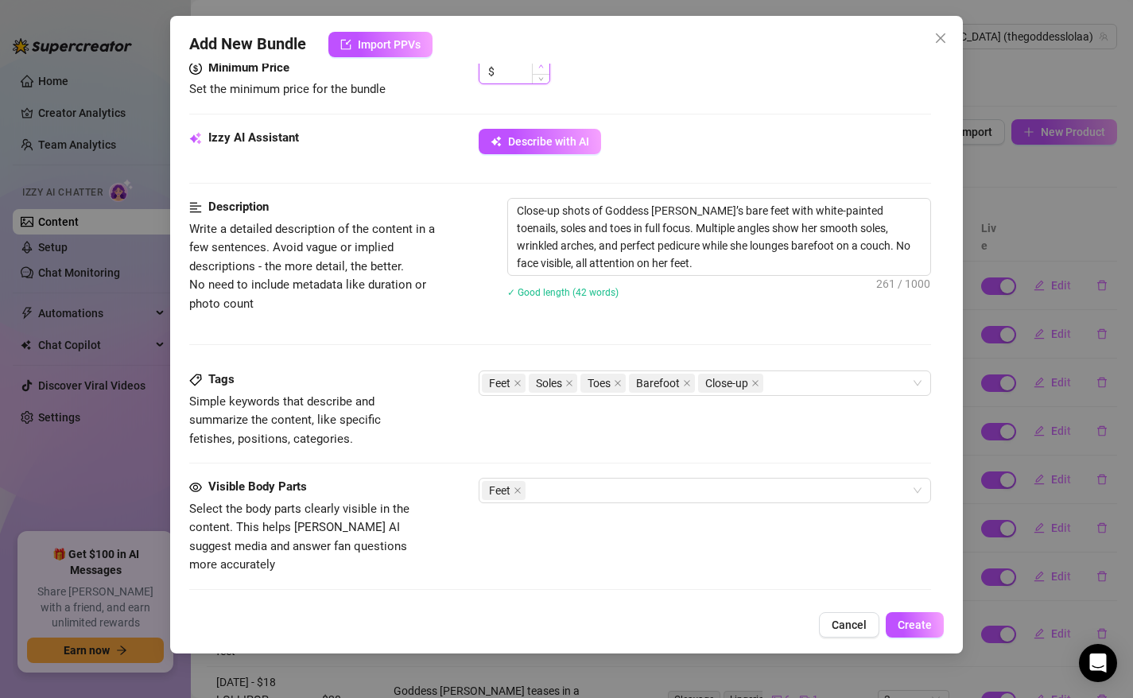
type input "0"
click at [545, 72] on div at bounding box center [540, 72] width 17 height 24
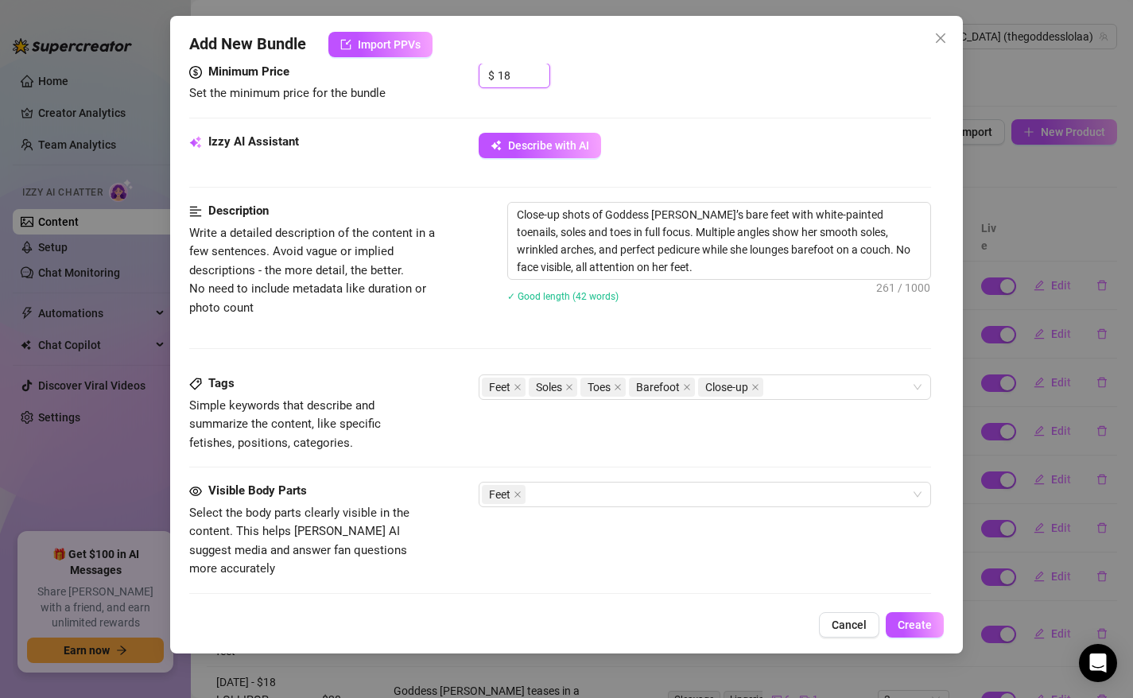
type input "18"
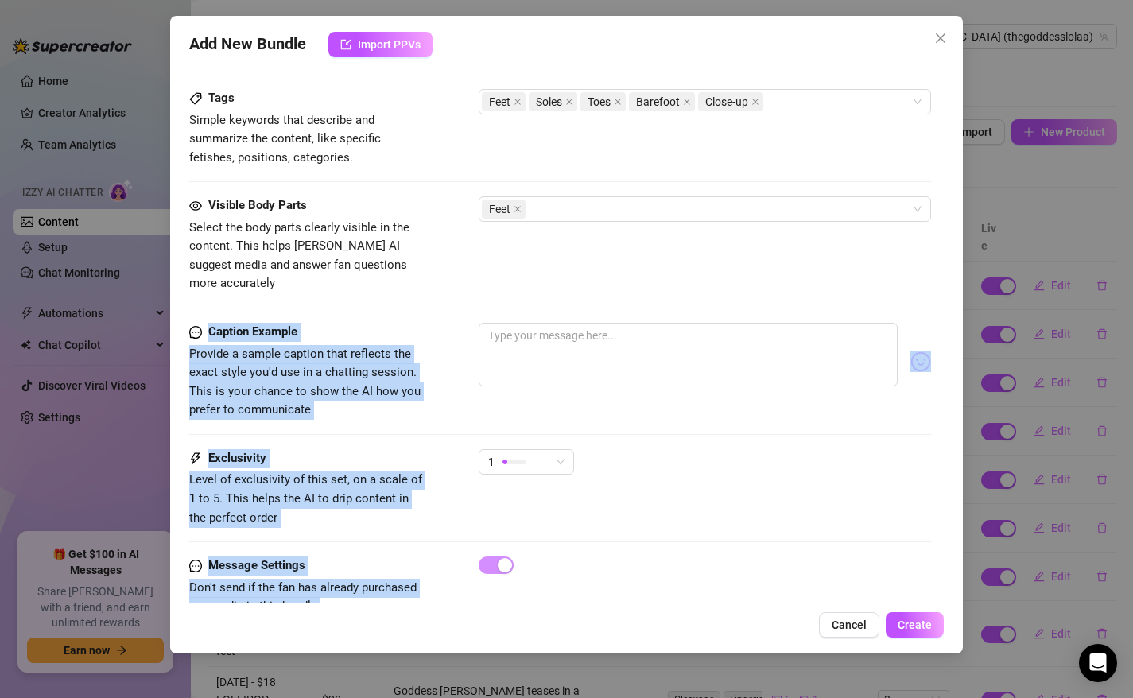
drag, startPoint x: 513, startPoint y: 547, endPoint x: 513, endPoint y: 599, distance: 51.7
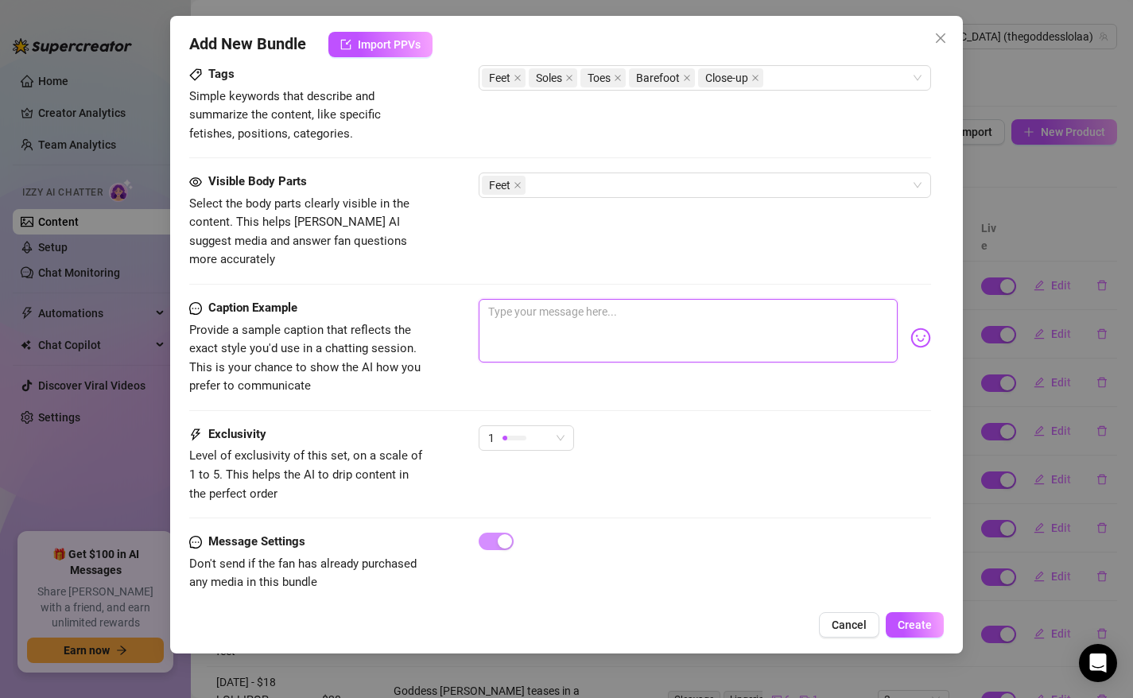
click at [588, 322] on textarea at bounding box center [689, 331] width 420 height 64
type textarea "L"
type textarea "Lo"
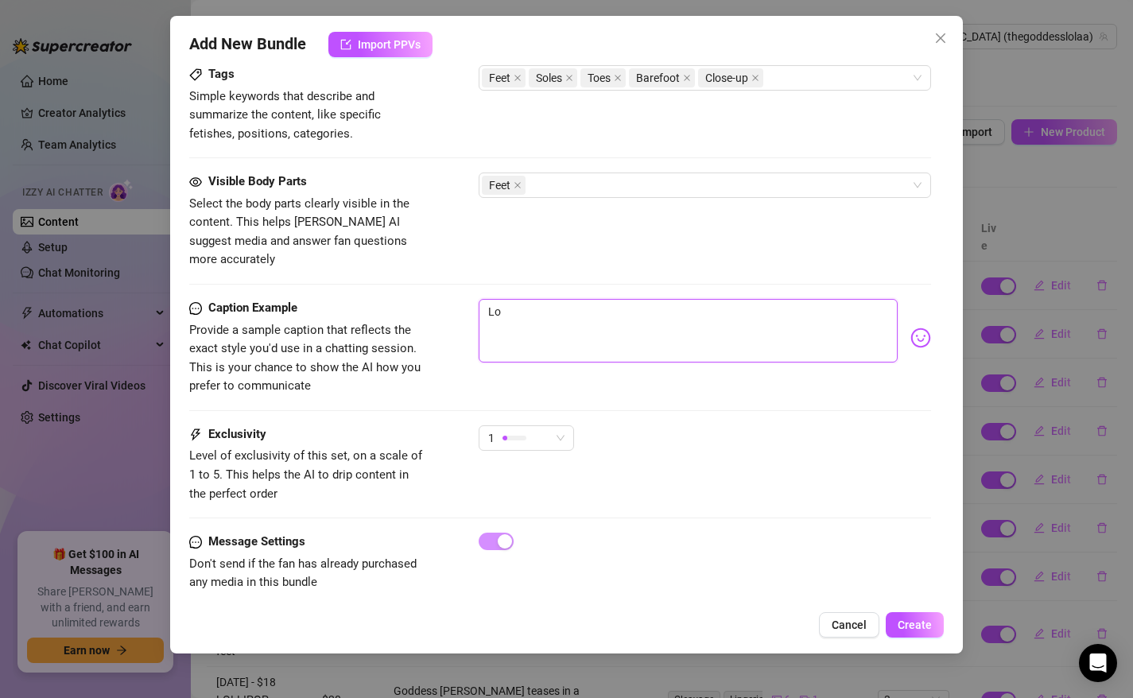
type textarea "Lot"
type textarea "Loti"
type textarea "Lotio"
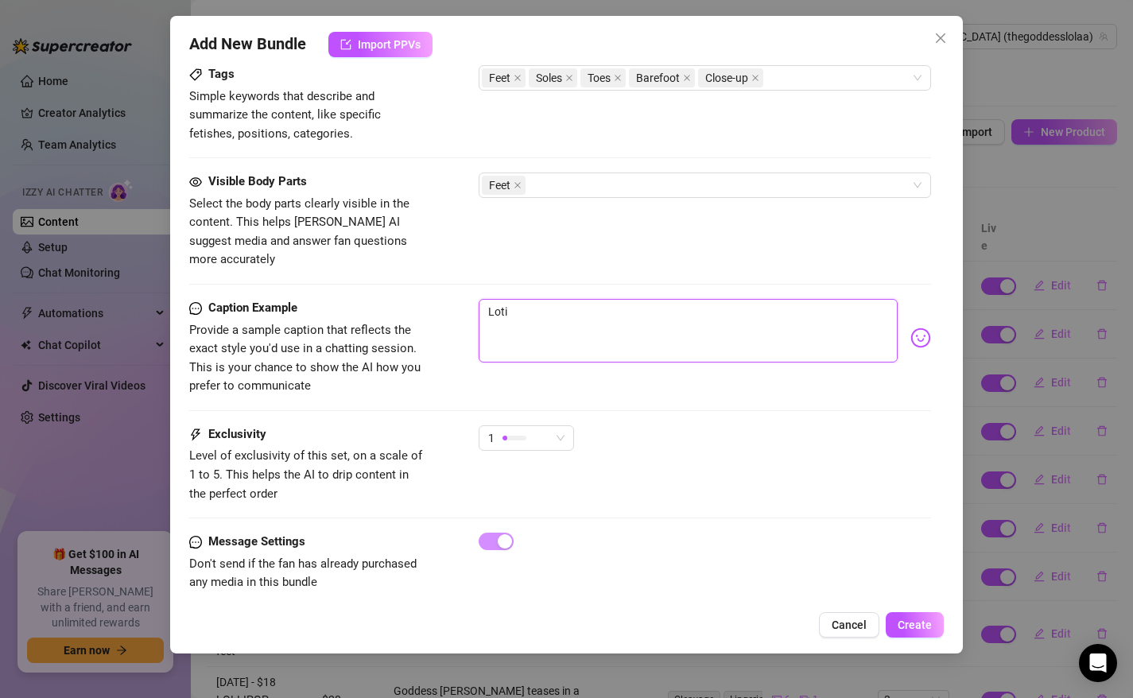
type textarea "Lotio"
type textarea "Lotion"
type textarea "Lotioni"
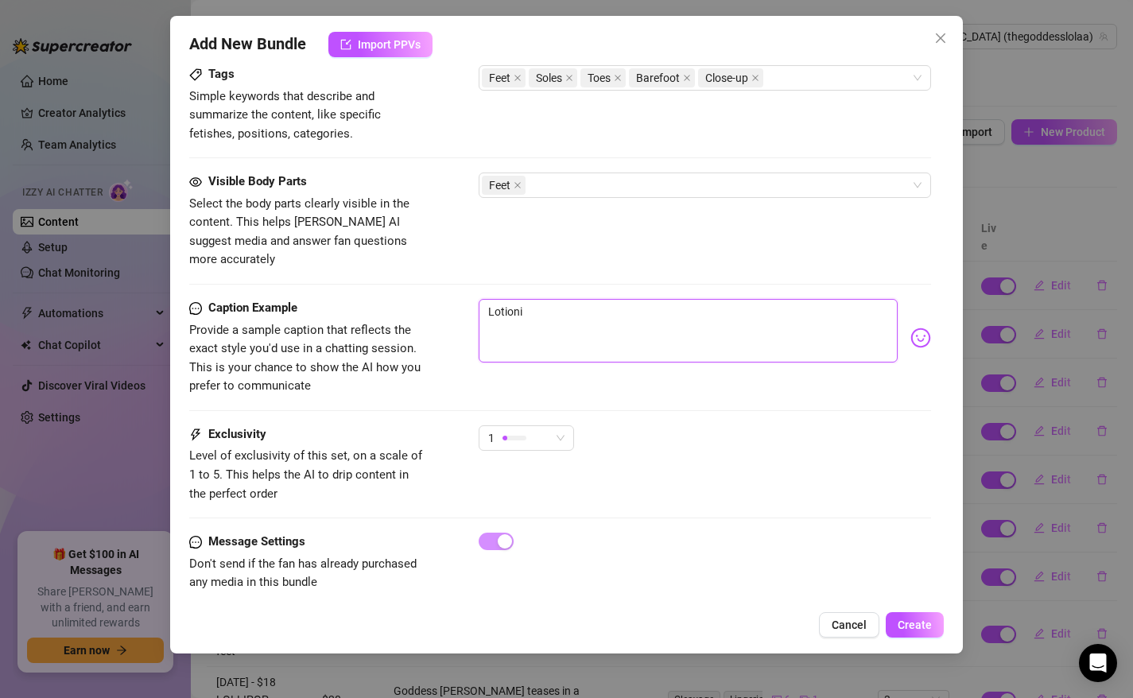
type textarea "Lotionin"
type textarea "Lotioning"
type textarea "Lotioning m"
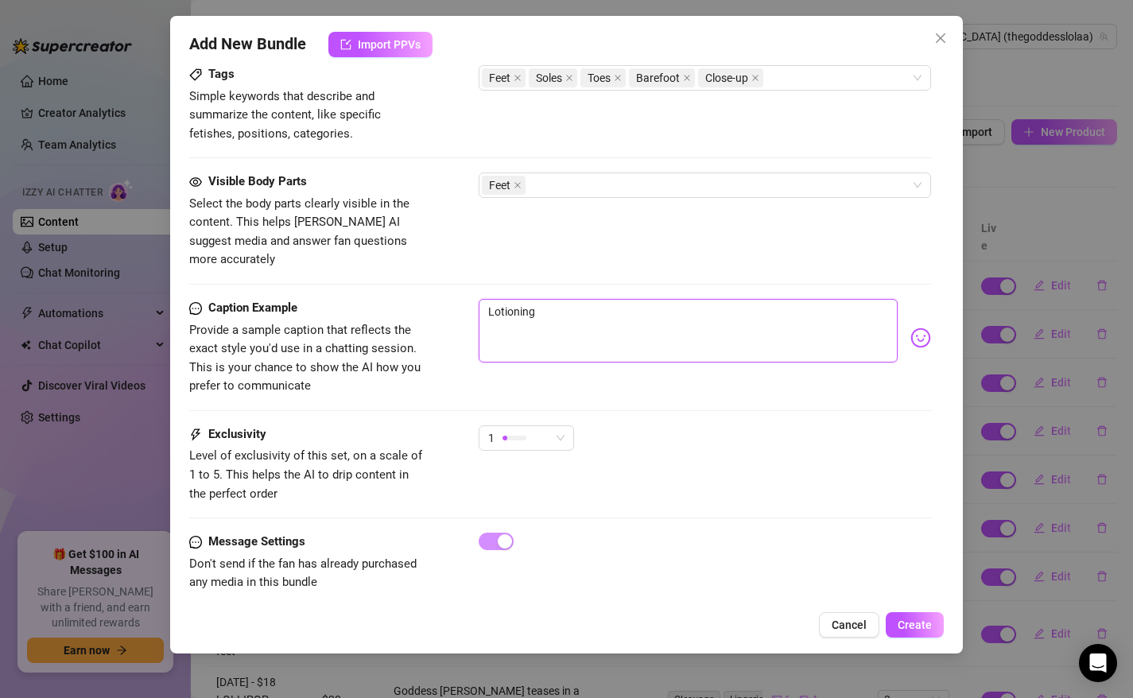
type textarea "Lotioning m"
type textarea "Lotioning my"
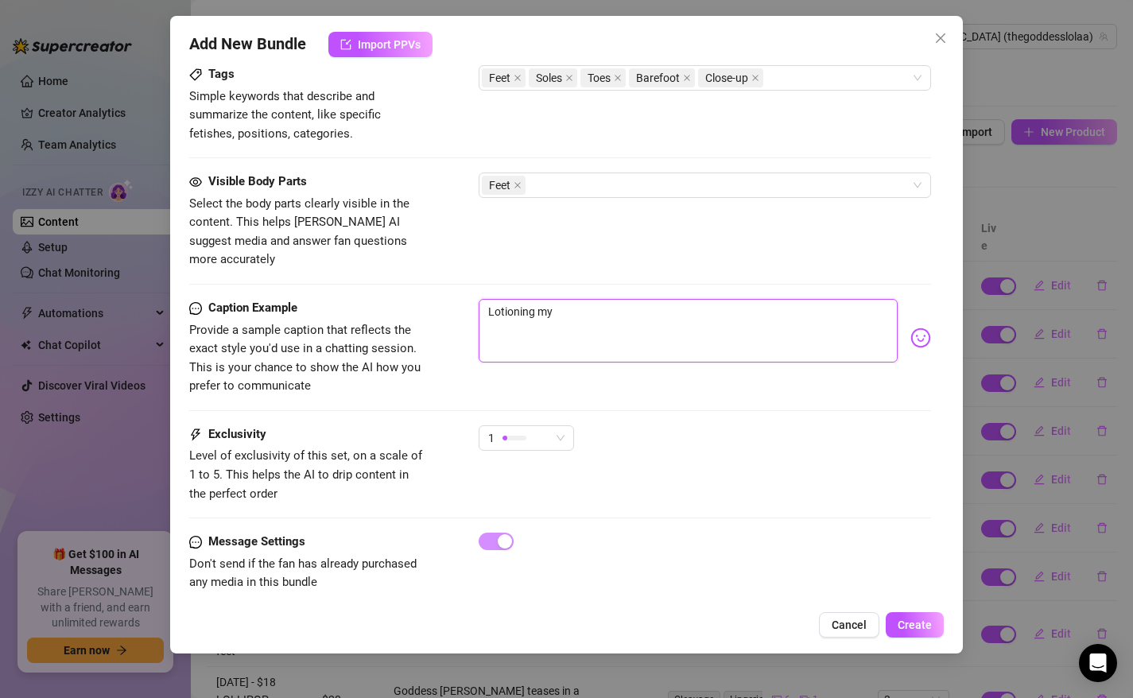
type textarea "Lotioning my f"
type textarea "Lotioning my fe"
type textarea "Lotioning my fee"
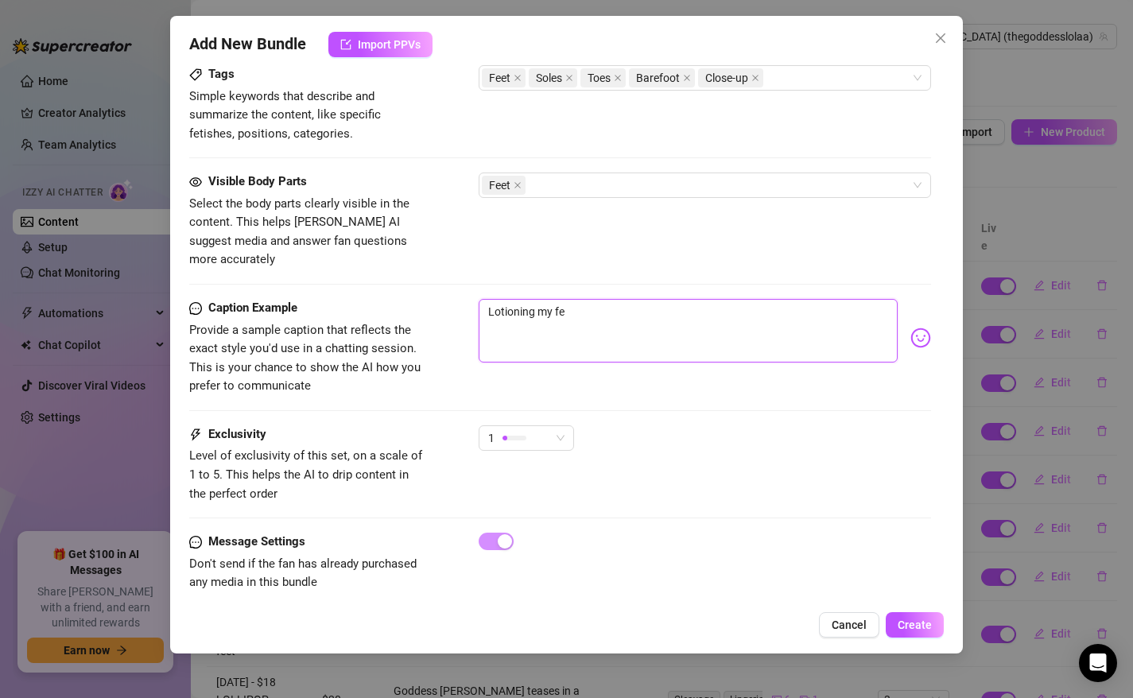
type textarea "Lotioning my fee"
type textarea "Lotioning my feet"
type textarea "Lotioning my feet ,"
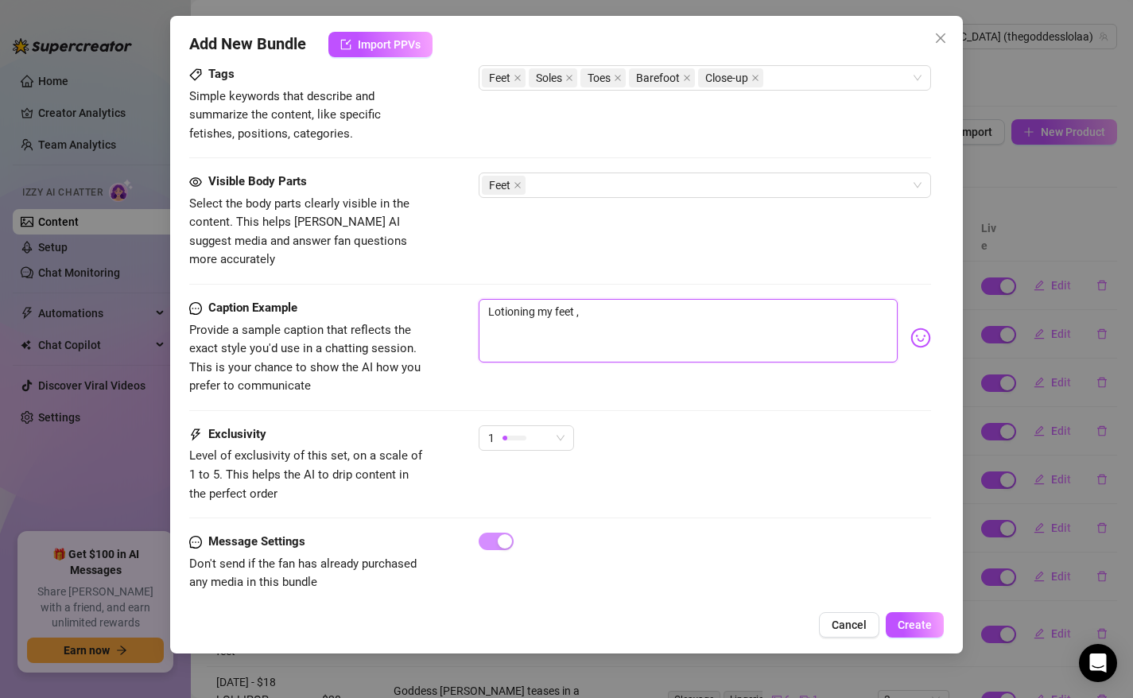
type textarea "Lotioning my feet"
type textarea "Lotioning my feet."
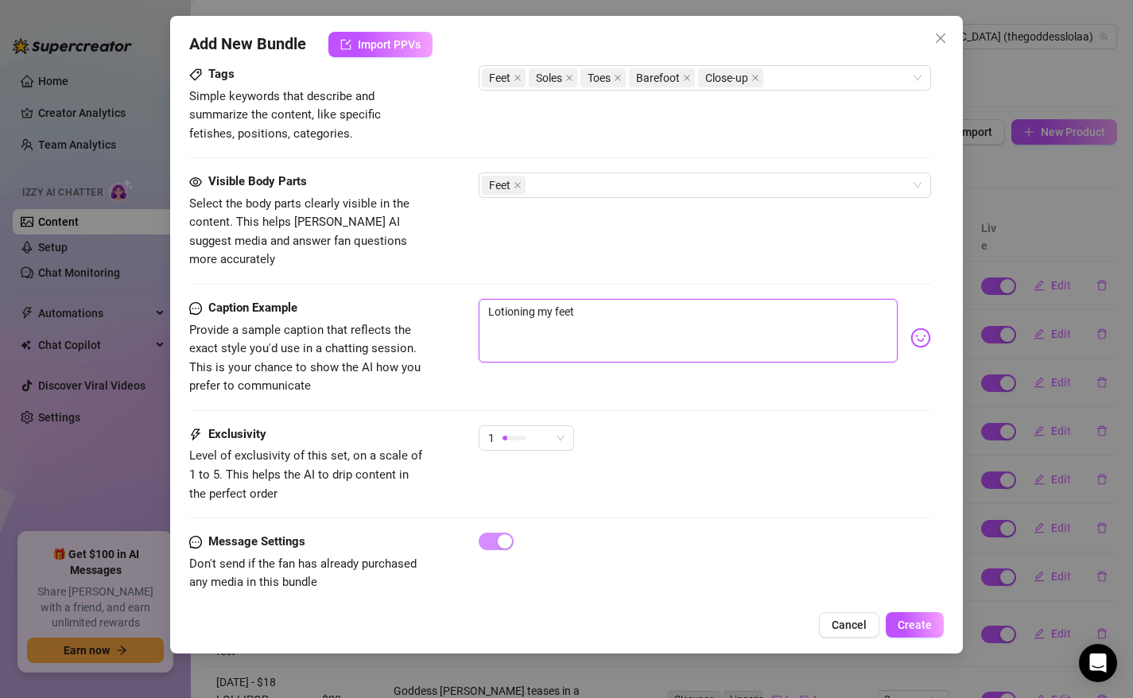
type textarea "Lotioning my feet."
type textarea "Lotioning my feet.."
type textarea "Lotioning my feet..."
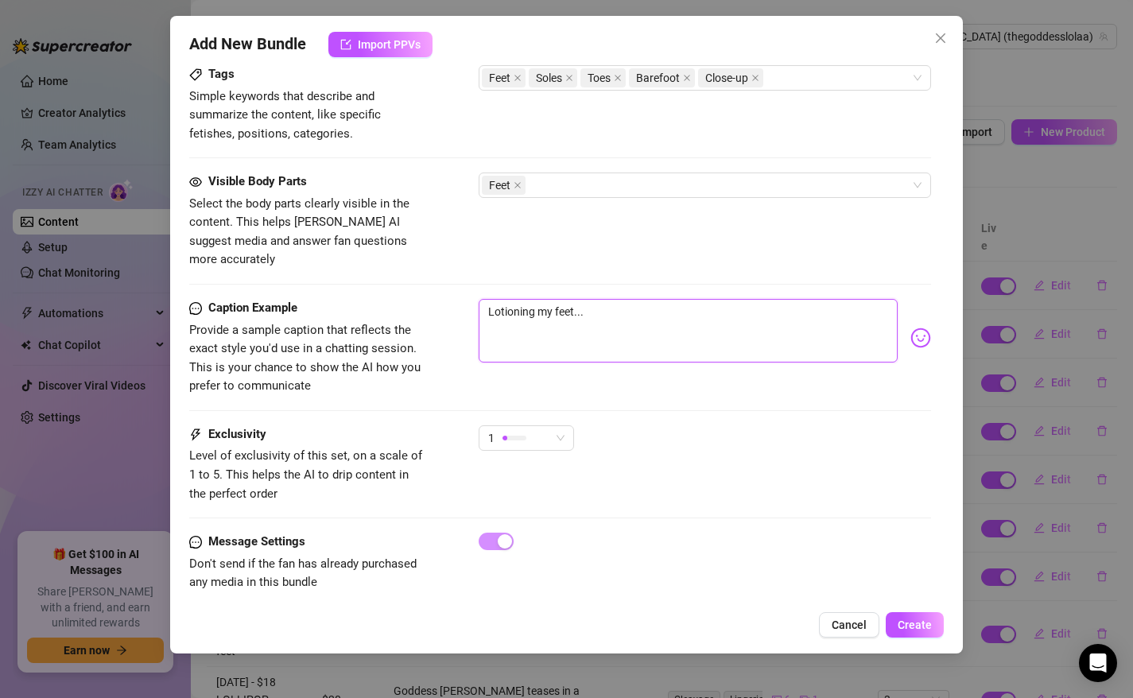
type textarea "Lotioning my feet..."
type textarea "Lotioning my feet... t"
type textarea "Lotioning my feet... ti"
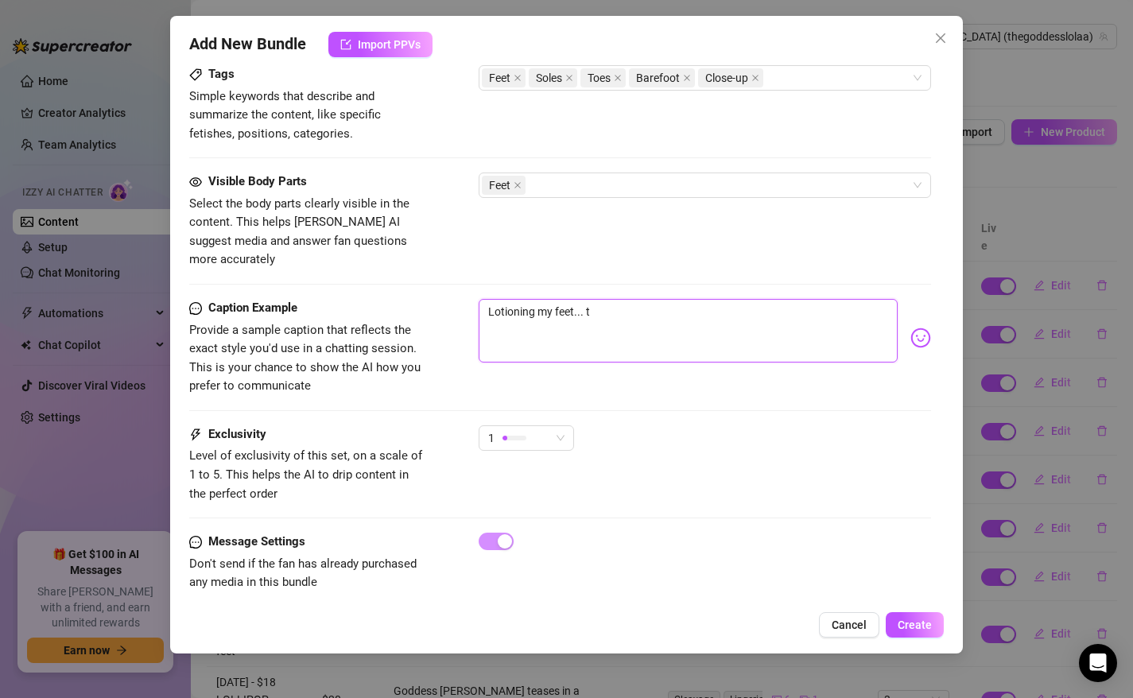
type textarea "Lotioning my feet... ti"
type textarea "Lotioning my feet... til"
type textarea "Lotioning my feet... till"
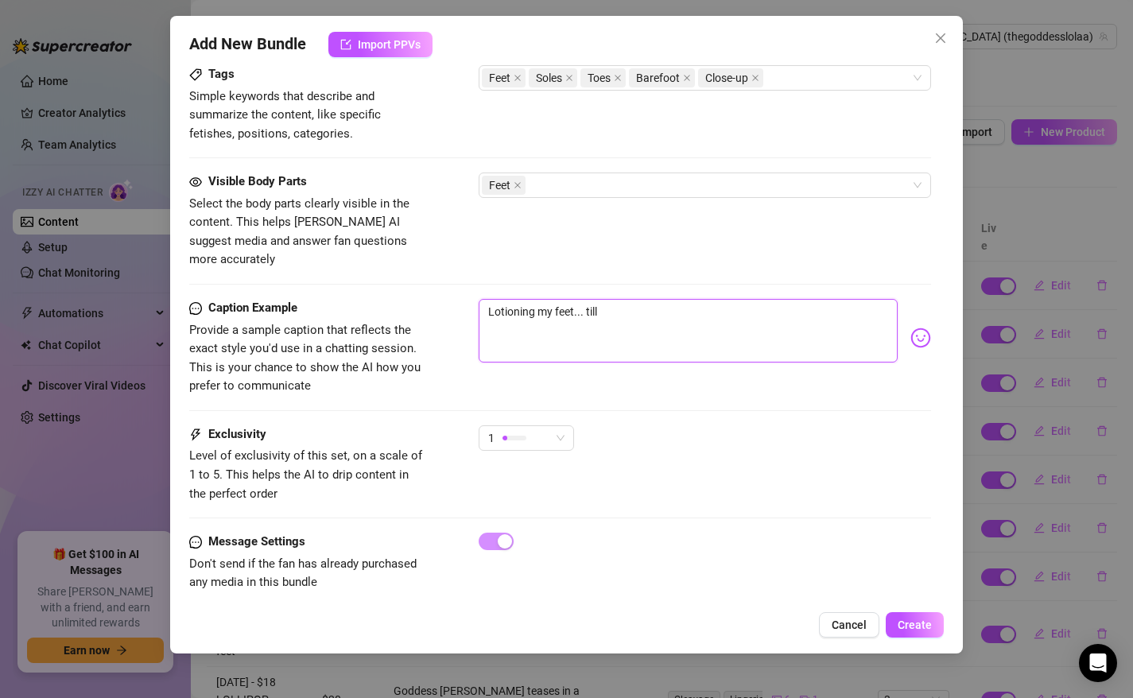
type textarea "Lotioning my feet... till"
type textarea "Lotioning my feet... till t"
type textarea "Lotioning my feet... till th"
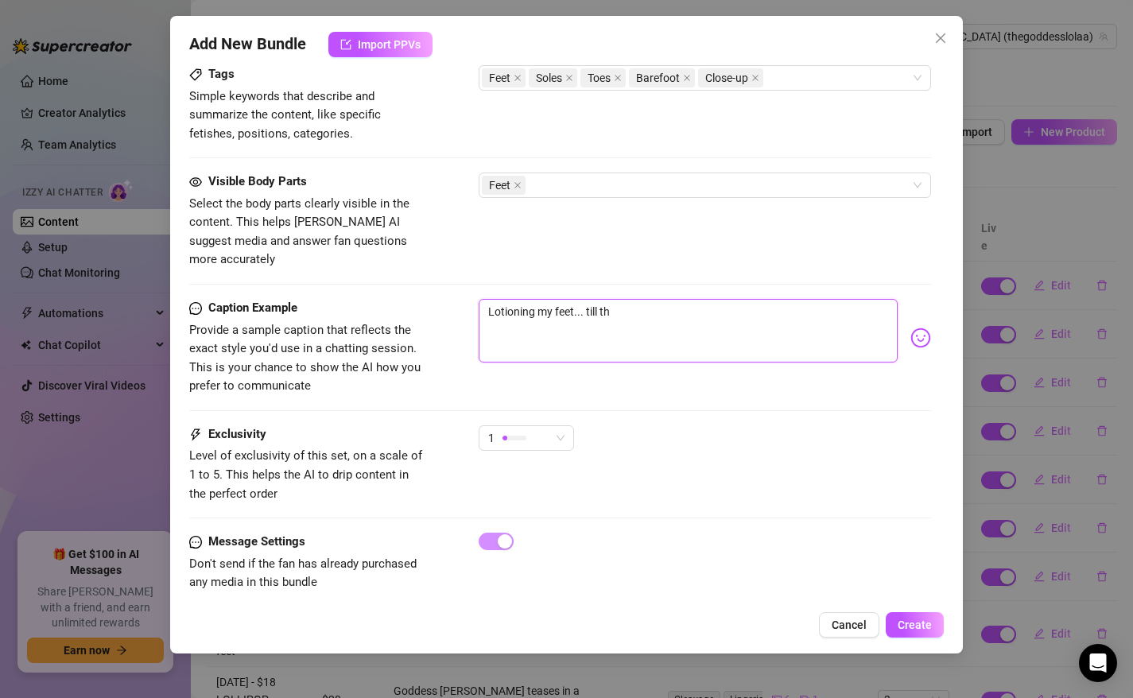
type textarea "Lotioning my feet... till the"
type textarea "Lotioning my feet... till they"
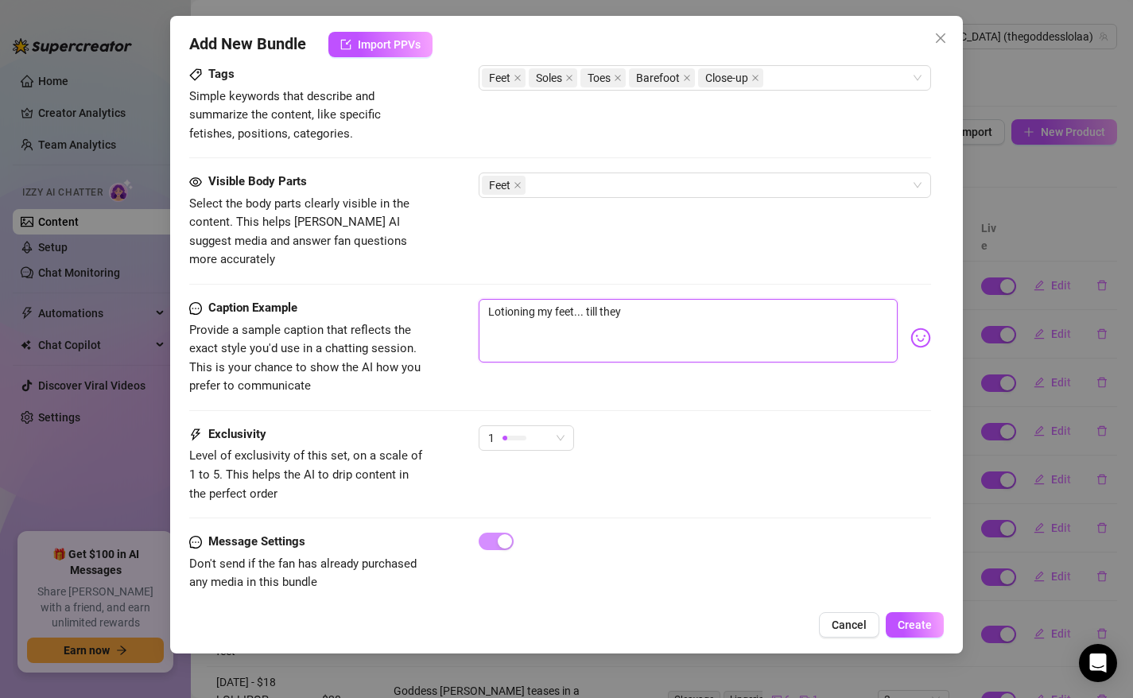
type textarea "Lotioning my feet... till they a"
type textarea "Lotioning my feet... till they ae"
type textarea "Lotioning my feet... till they a"
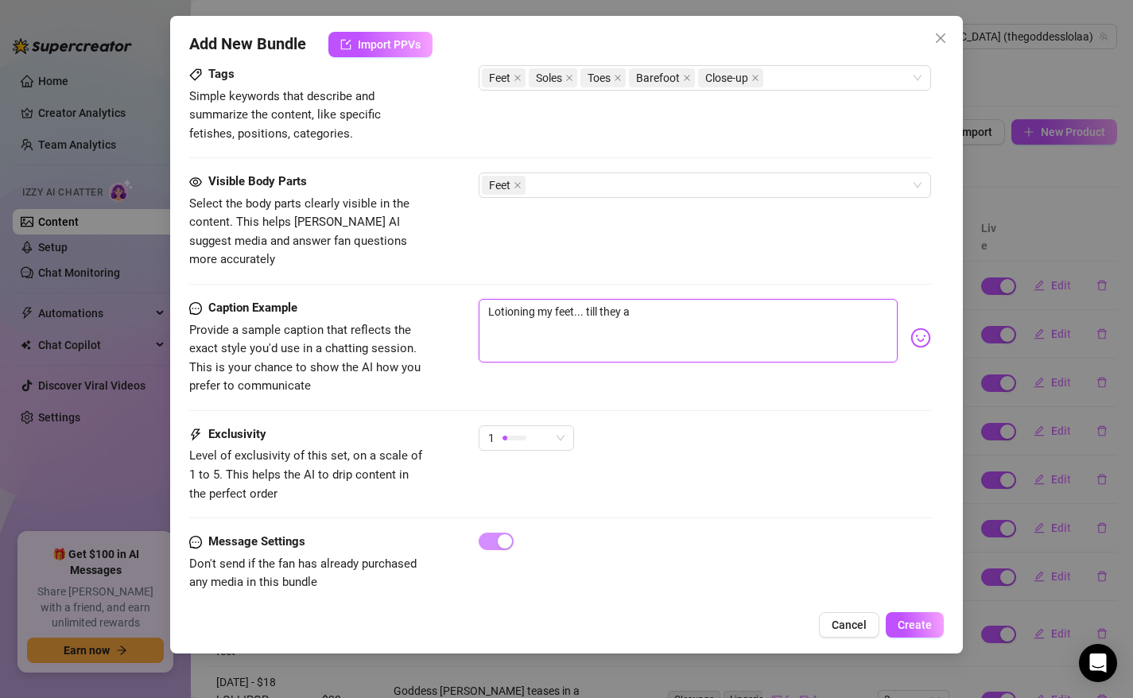
type textarea "Lotioning my feet... till they ar"
type textarea "Lotioning my feet... till they are"
type textarea "Lotioning my feet... till they arew"
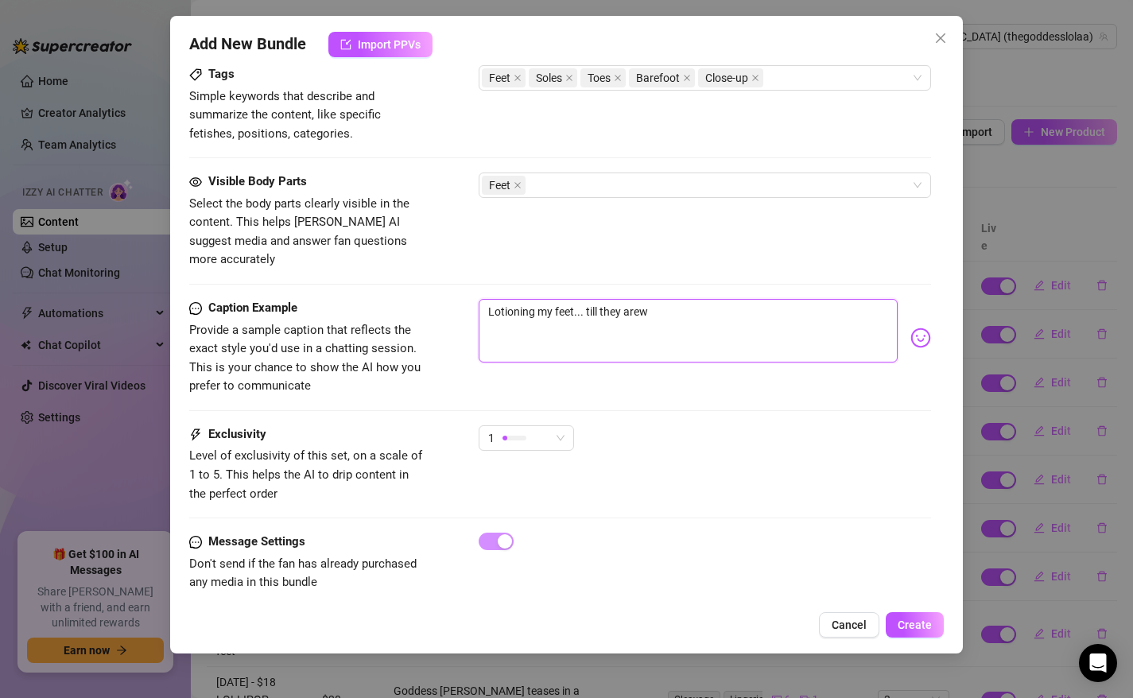
type textarea "Lotioning my feet... till they arew w"
type textarea "Lotioning my feet... till they arew we"
type textarea "Lotioning my feet... till they arew w"
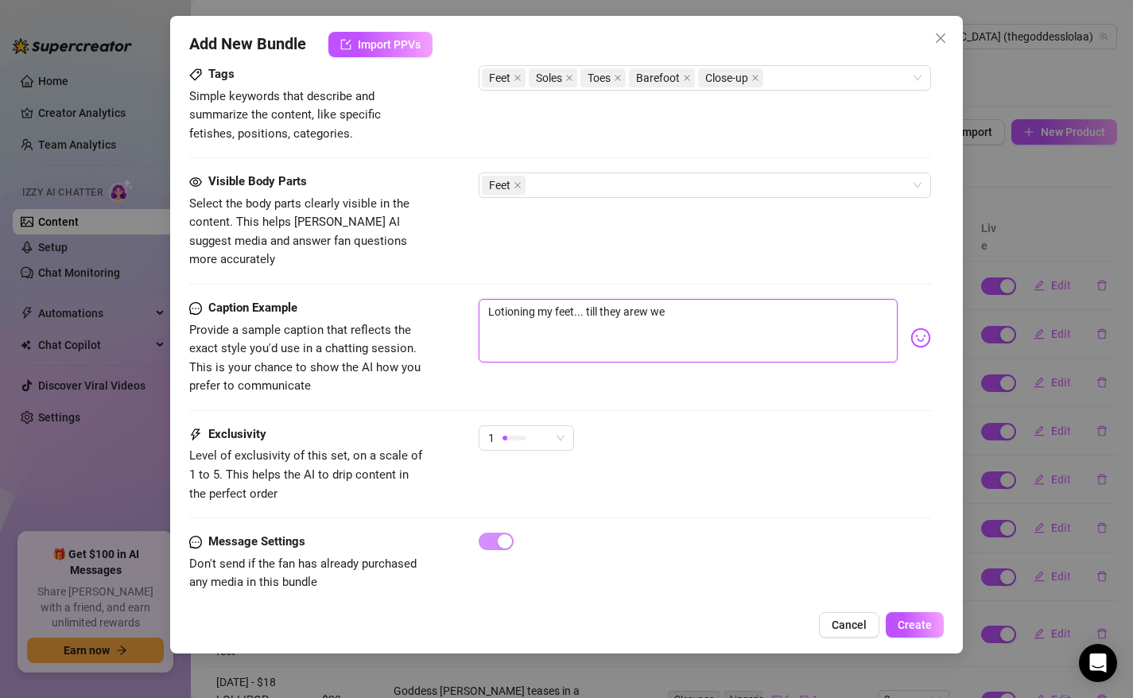
type textarea "Lotioning my feet... till they arew w"
type textarea "Lotioning my feet... till they arew"
type textarea "Lotioning my feet... till they are"
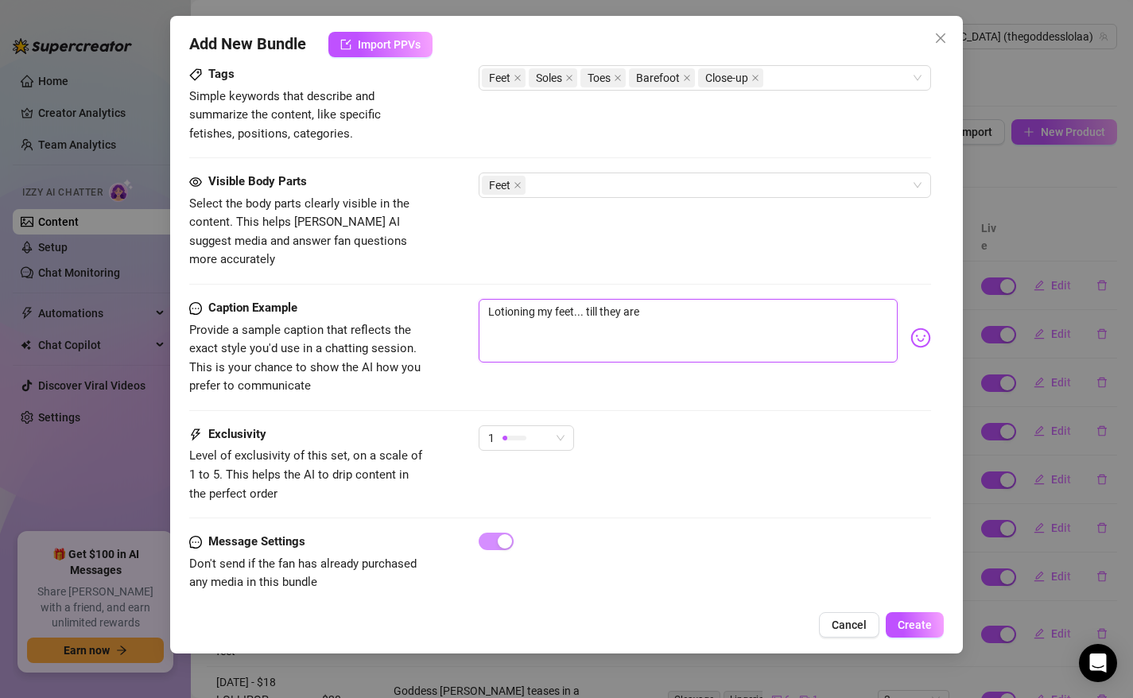
type textarea "Lotioning my feet... till they are"
type textarea "Lotioning my feet... till they are w"
type textarea "Lotioning my feet... till they are we"
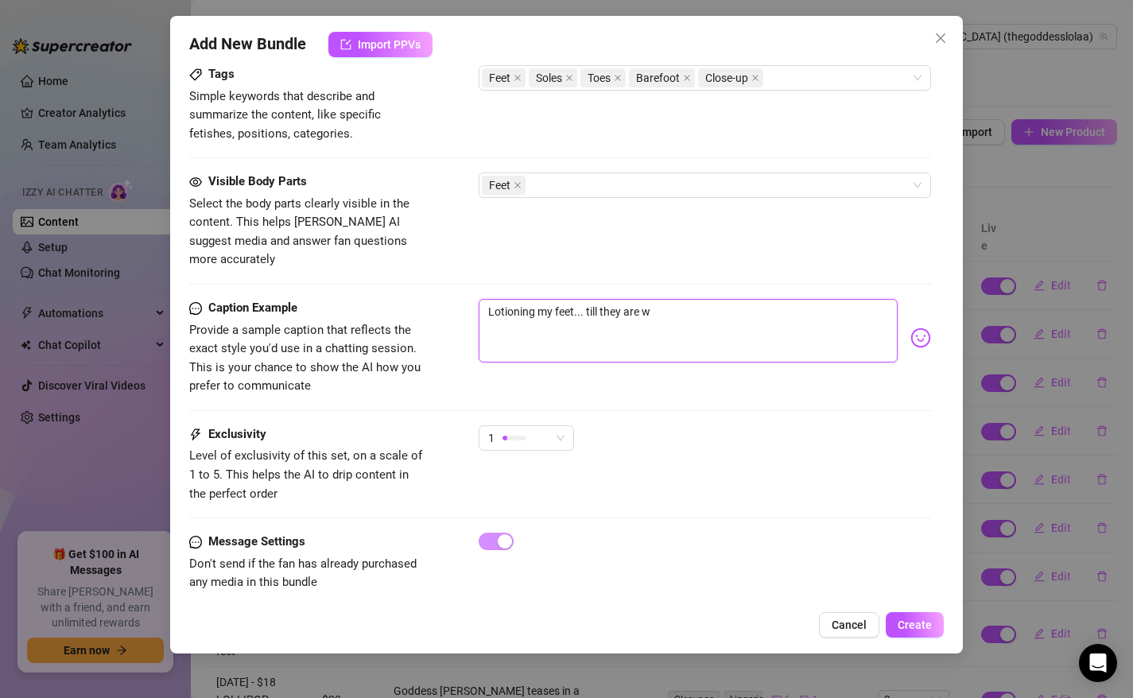
type textarea "Lotioning my feet... till they are we"
type textarea "Lotioning my feet... till they are wet"
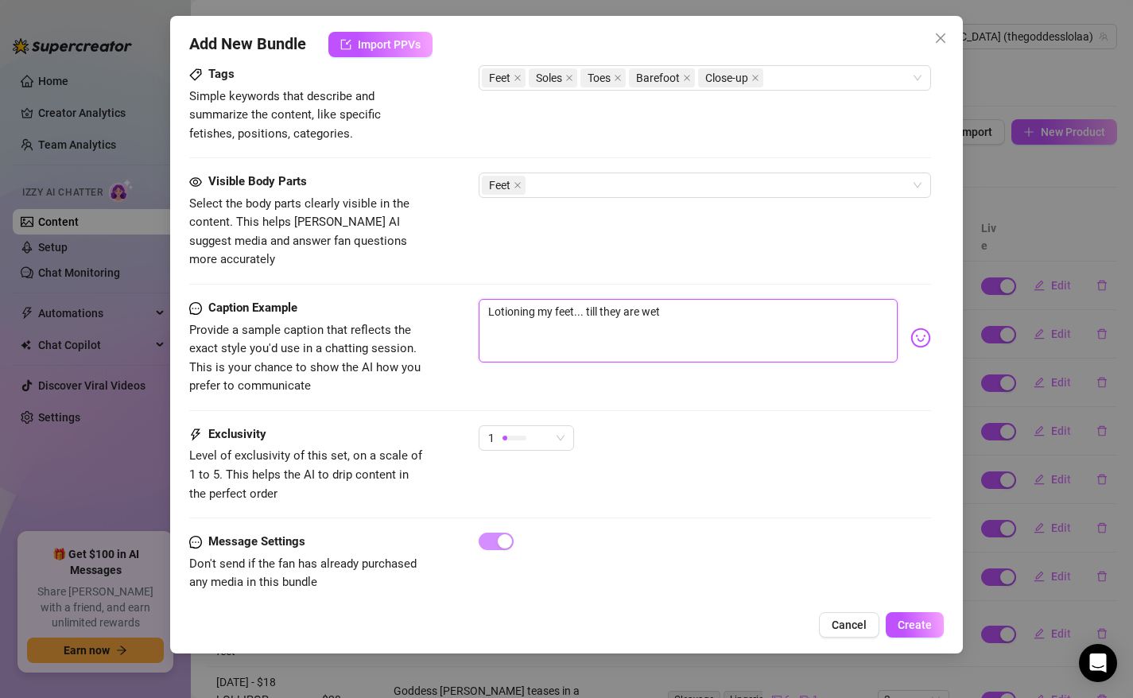
type textarea "Lotioning my feet... till they are wet s"
type textarea "Lotioning my feet... till they are wet"
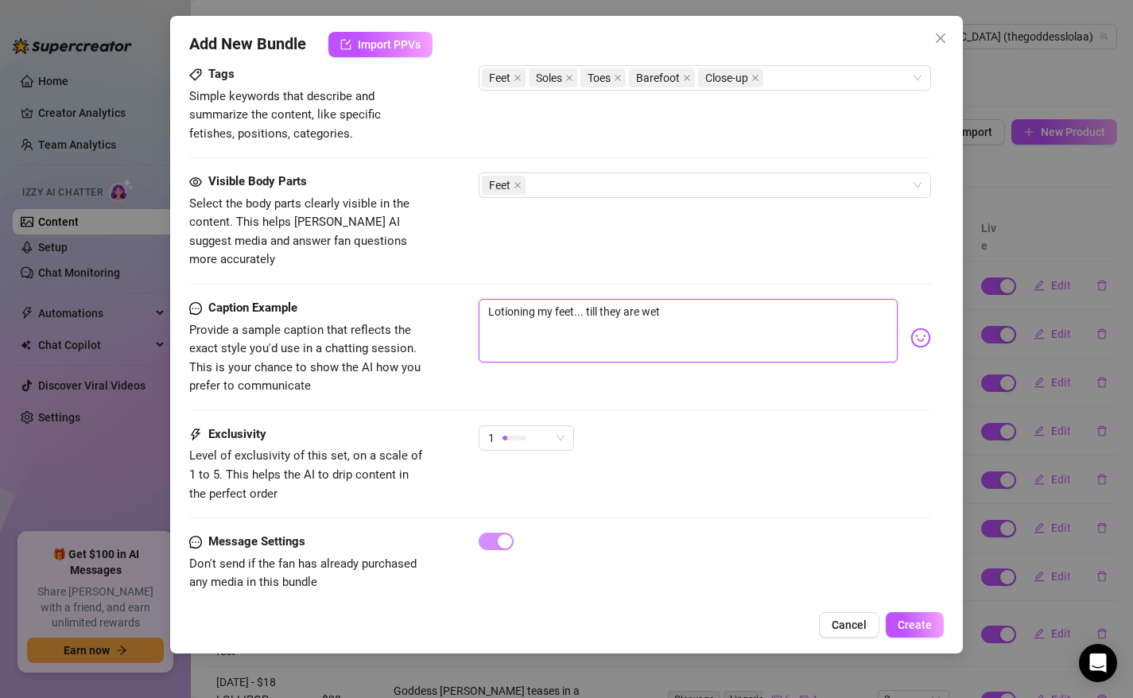
type textarea "Lotioning my feet... till they are wet"
type textarea "Lotioning my feet... till they are wet,"
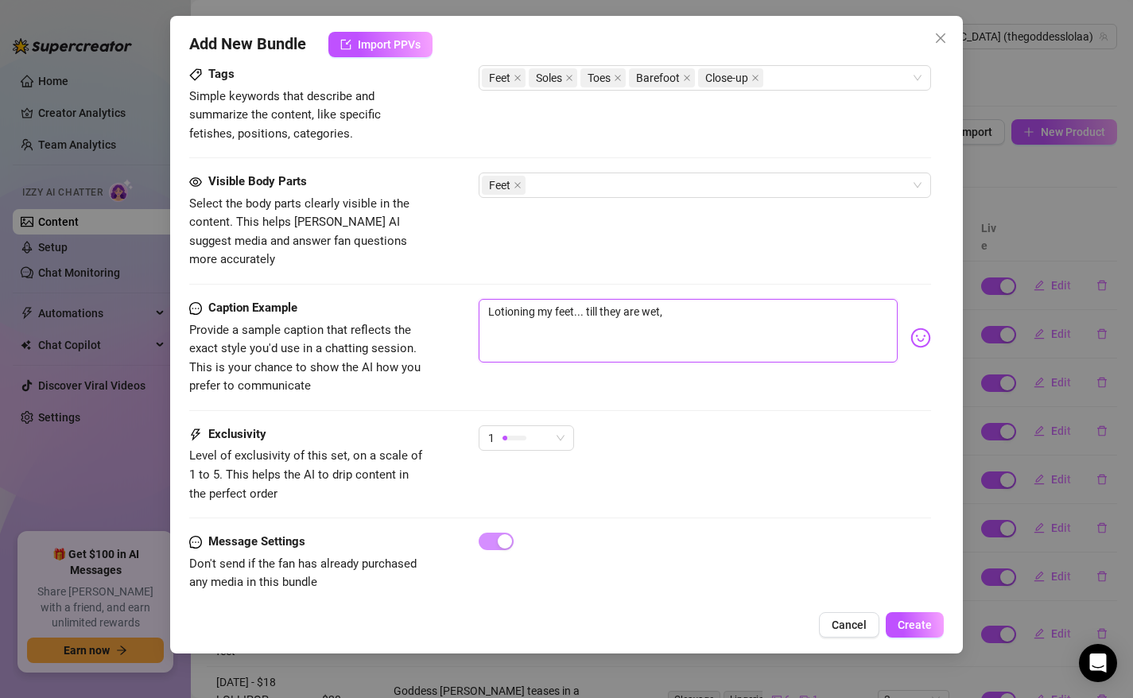
type textarea "Lotioning my feet... till they are wet, s"
type textarea "Lotioning my feet... till they are wet, sl"
type textarea "Lotioning my feet... till they are wet, sli"
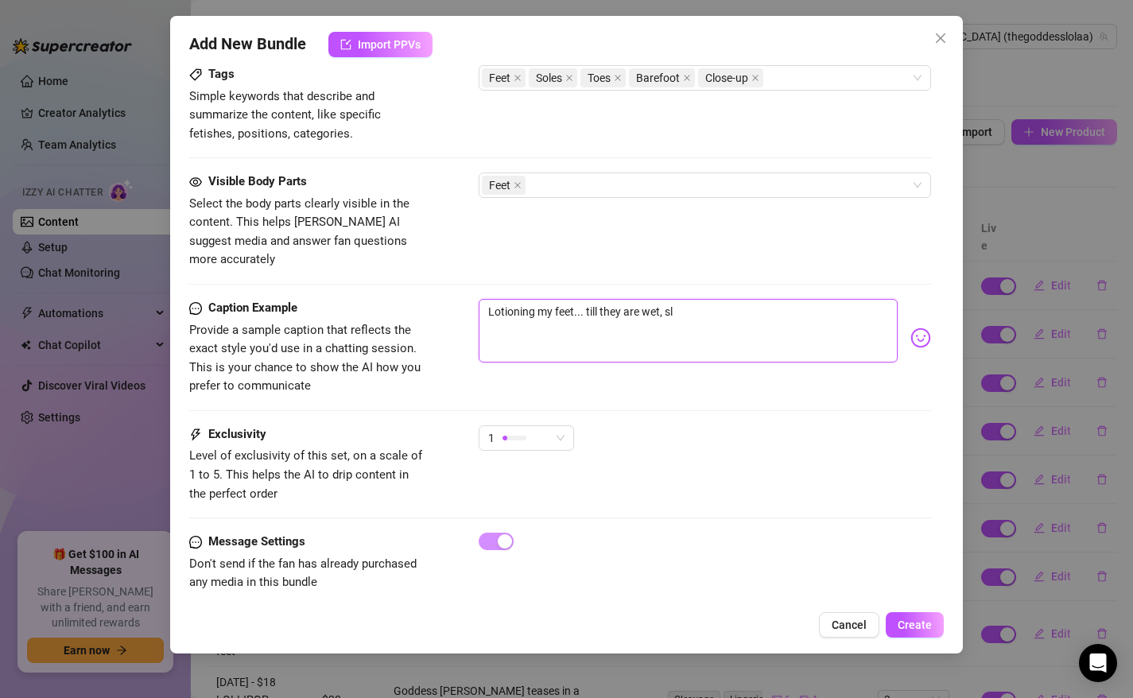
type textarea "Lotioning my feet... till they are wet, sli"
type textarea "Lotioning my feet... till they are wet, slip"
type textarea "Lotioning my feet... till they are wet, slipp"
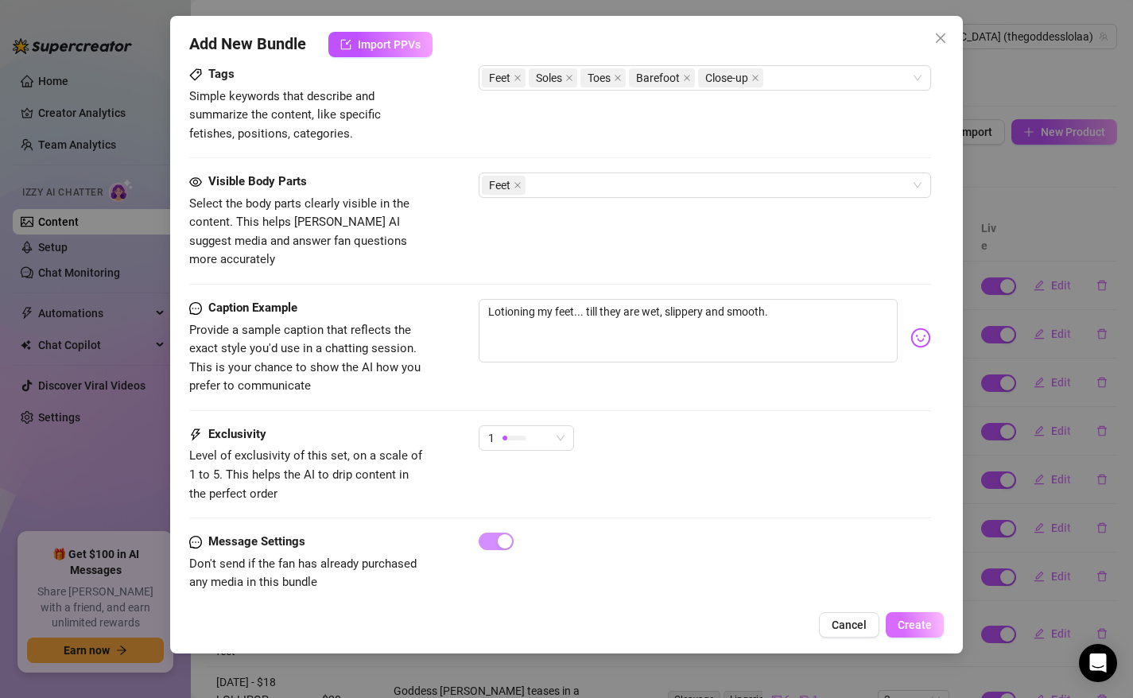
click at [926, 623] on span "Create" at bounding box center [915, 625] width 34 height 13
